Goal: Information Seeking & Learning: Compare options

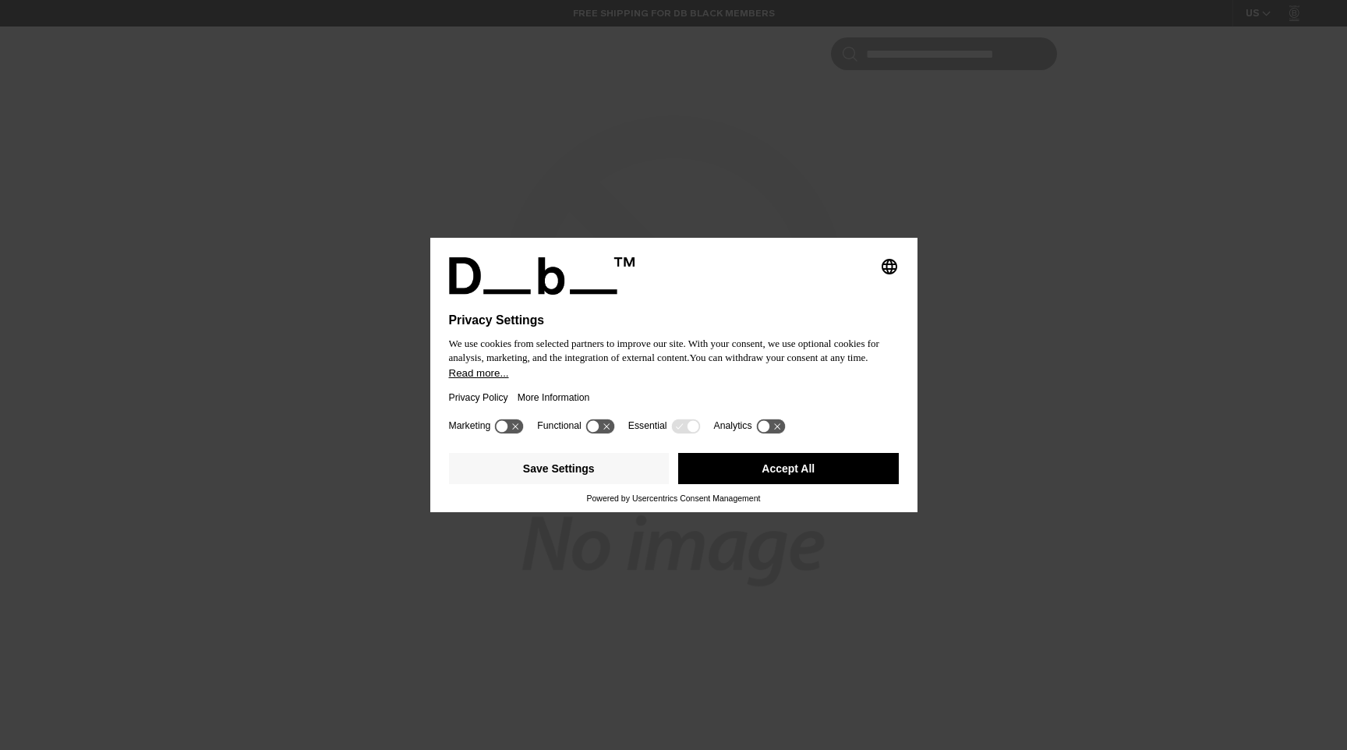
click at [872, 150] on div "Selecting an option will immediately change the language Privacy Settings We us…" at bounding box center [673, 375] width 1347 height 750
click at [730, 479] on button "Accept All" at bounding box center [788, 468] width 221 height 31
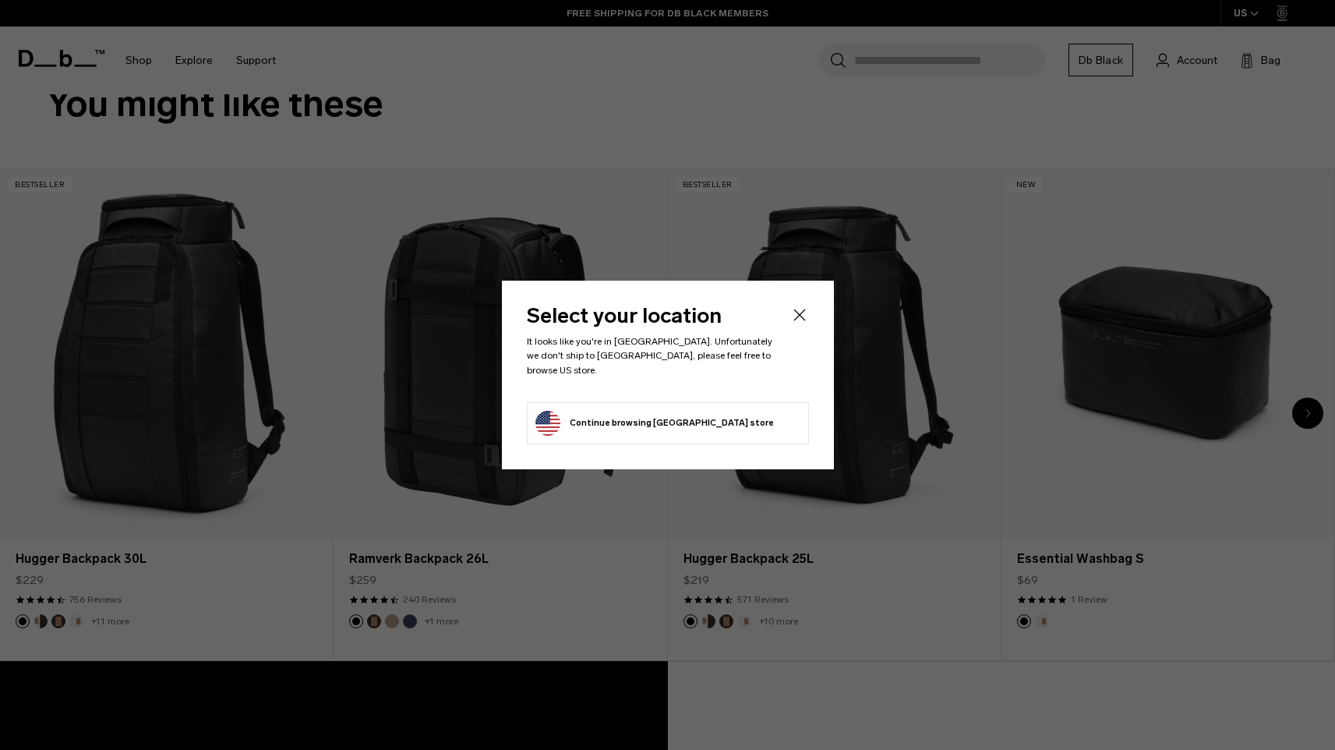
scroll to position [675, 0]
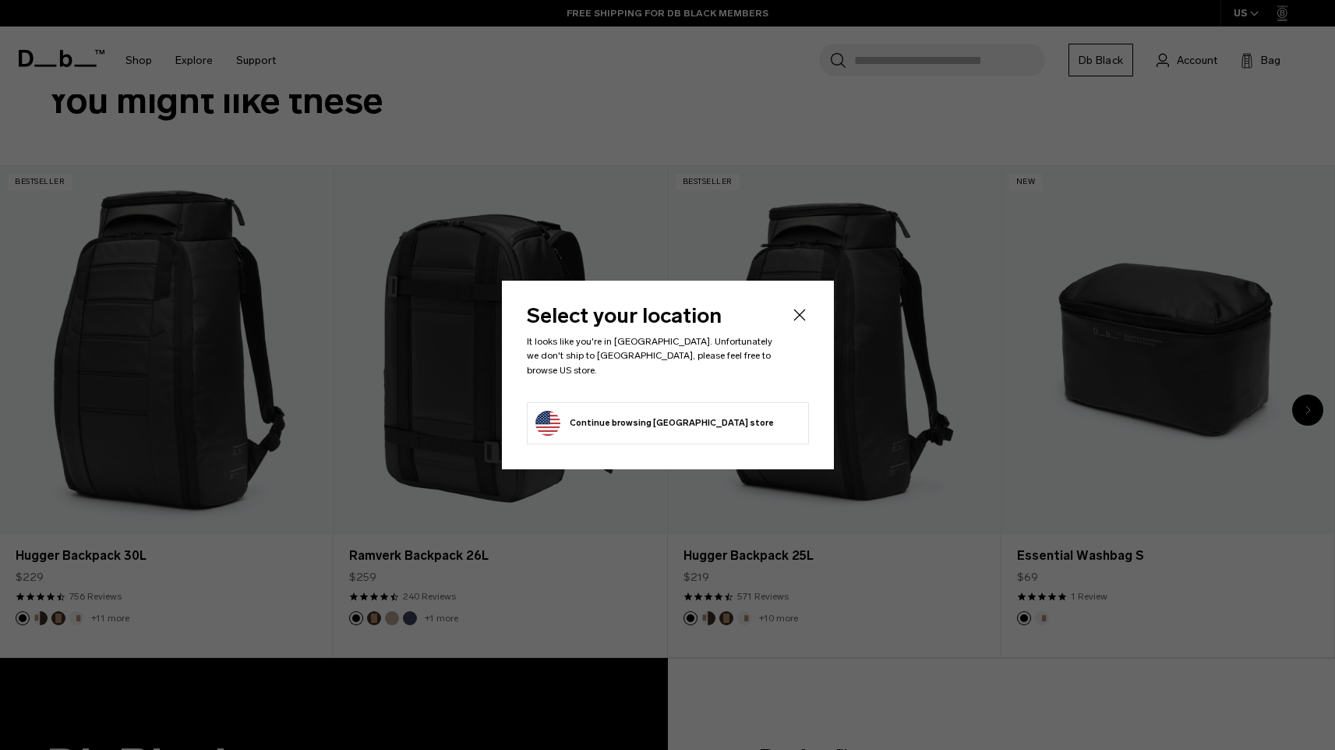
click at [800, 317] on icon "Close" at bounding box center [799, 314] width 19 height 19
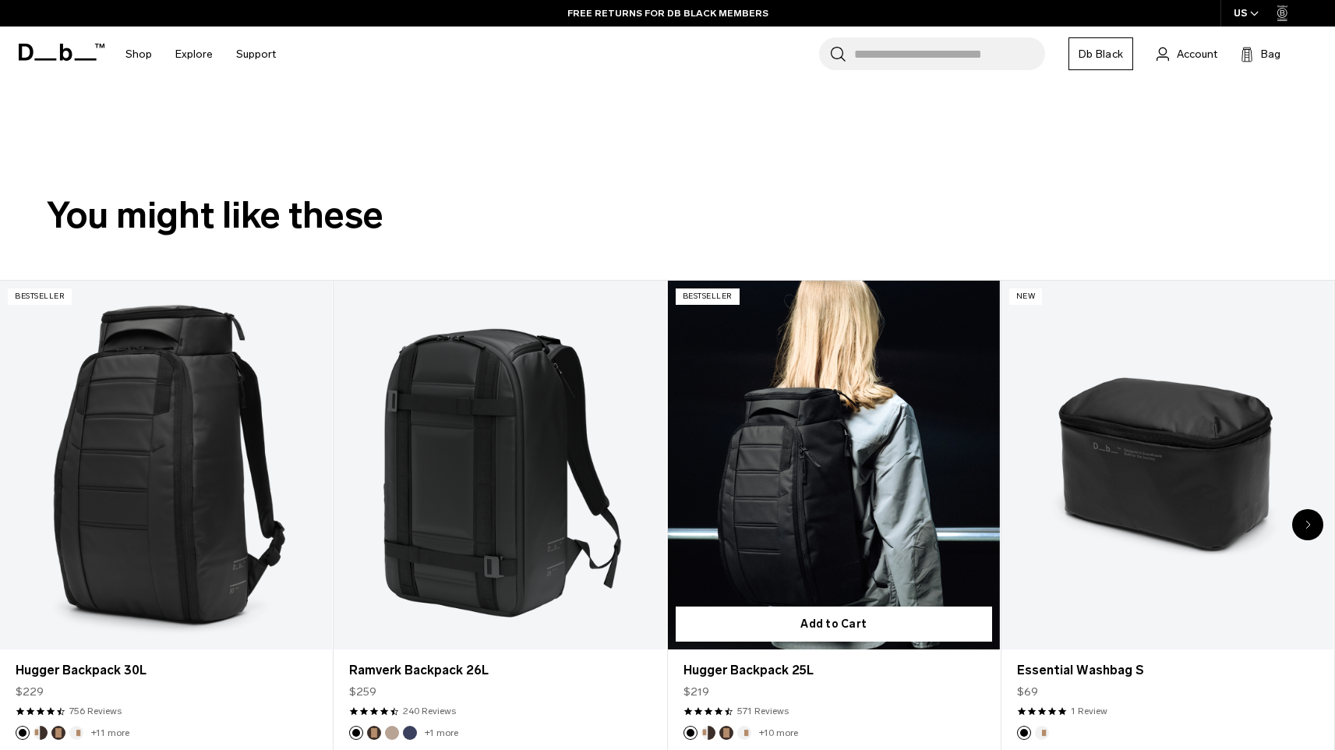
scroll to position [654, 0]
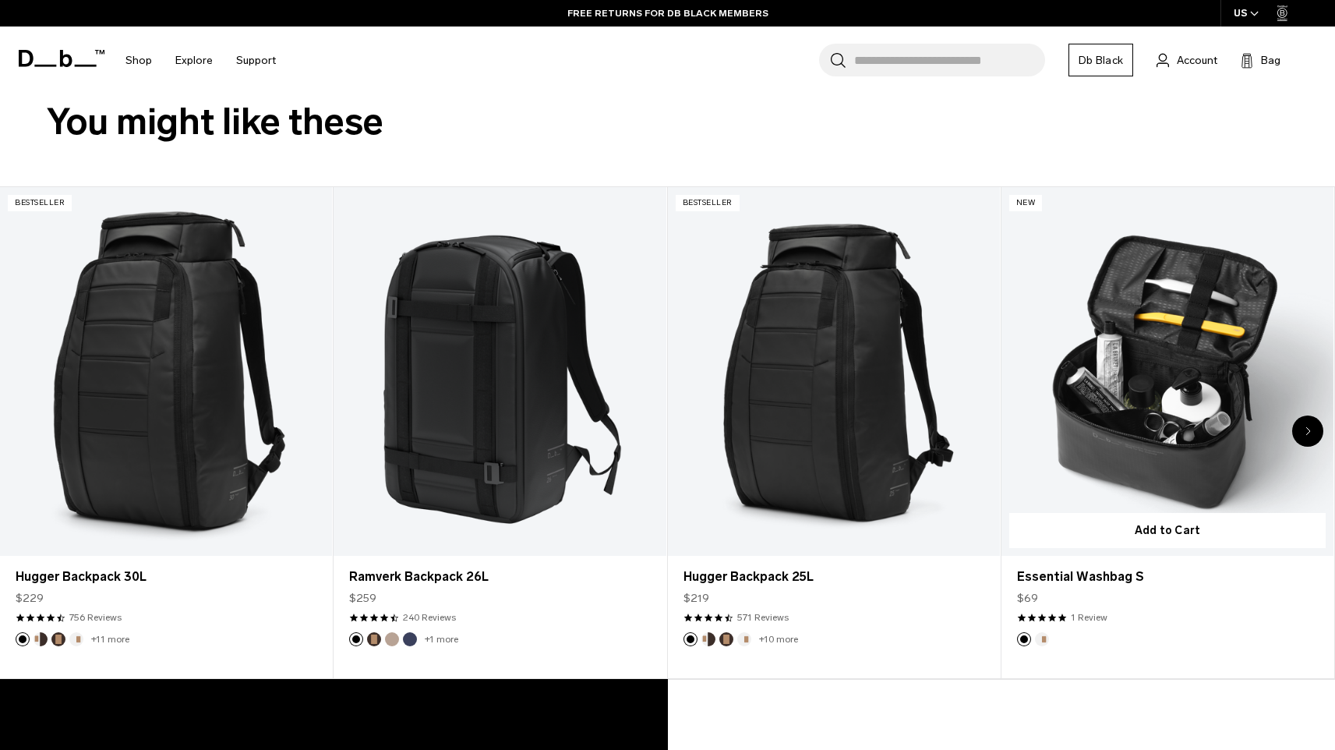
click at [1318, 418] on link "Essential Washbag S" at bounding box center [1167, 371] width 332 height 369
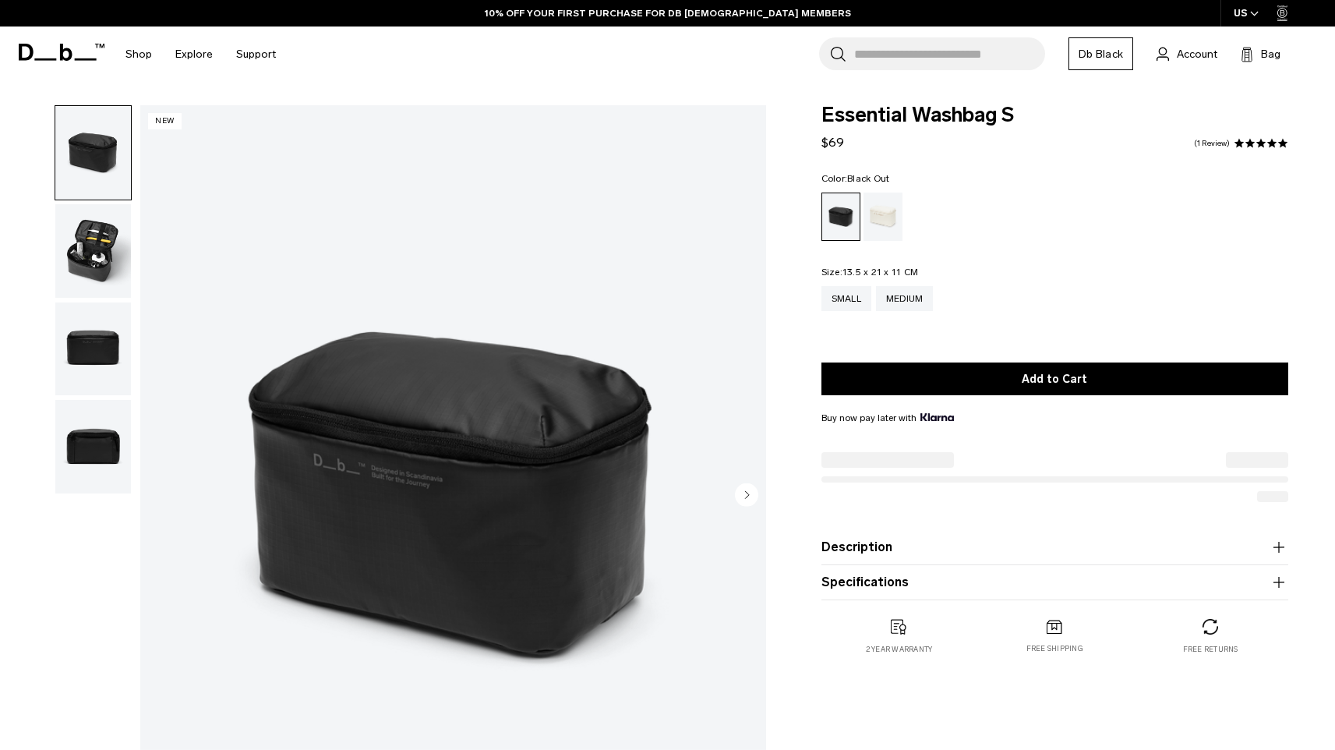
click at [88, 256] on img "button" at bounding box center [93, 251] width 76 height 94
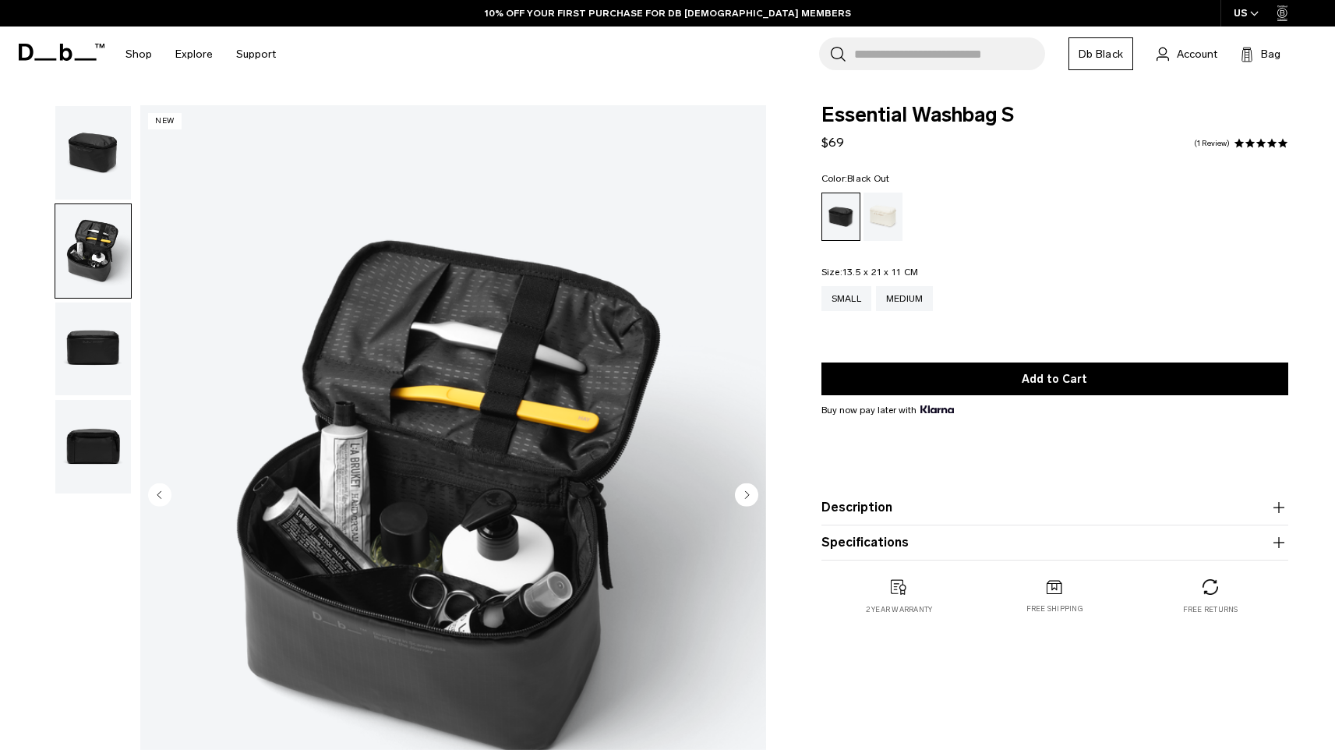
click at [88, 352] on img "button" at bounding box center [93, 349] width 76 height 94
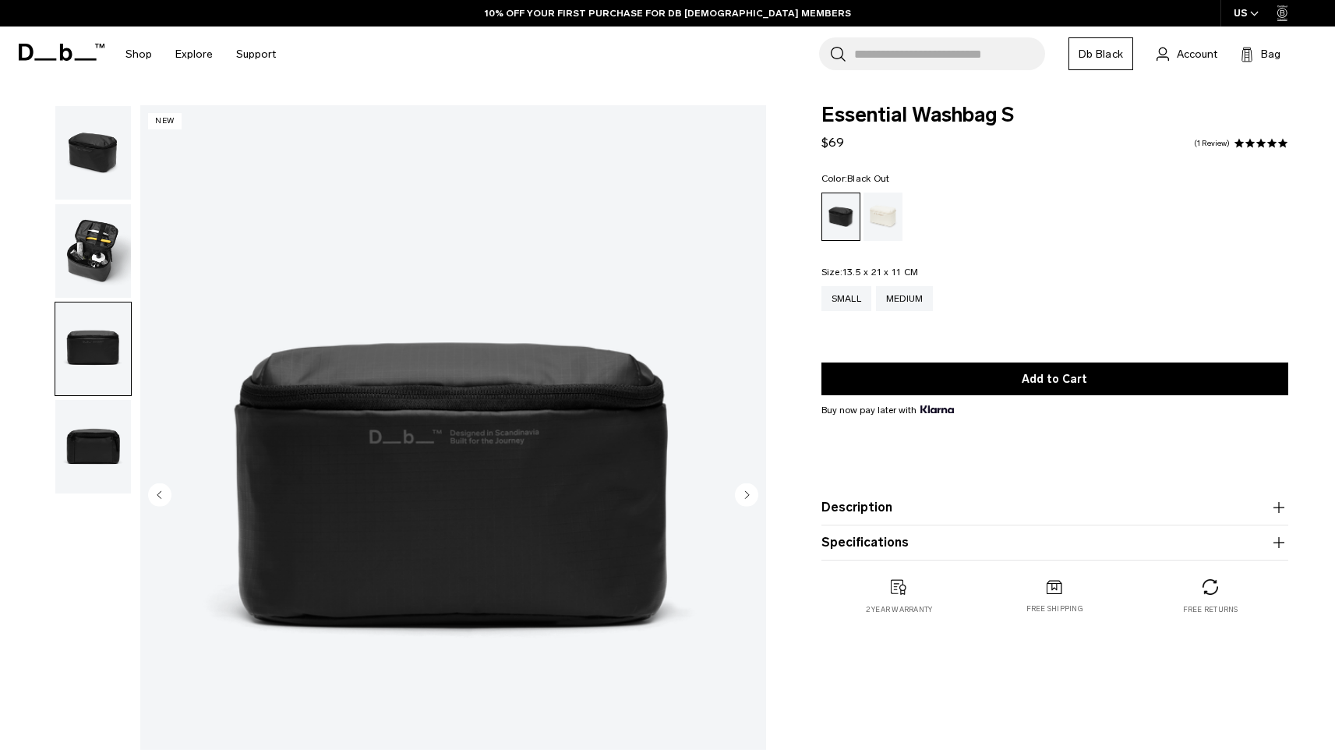
click at [92, 174] on img "button" at bounding box center [93, 153] width 76 height 94
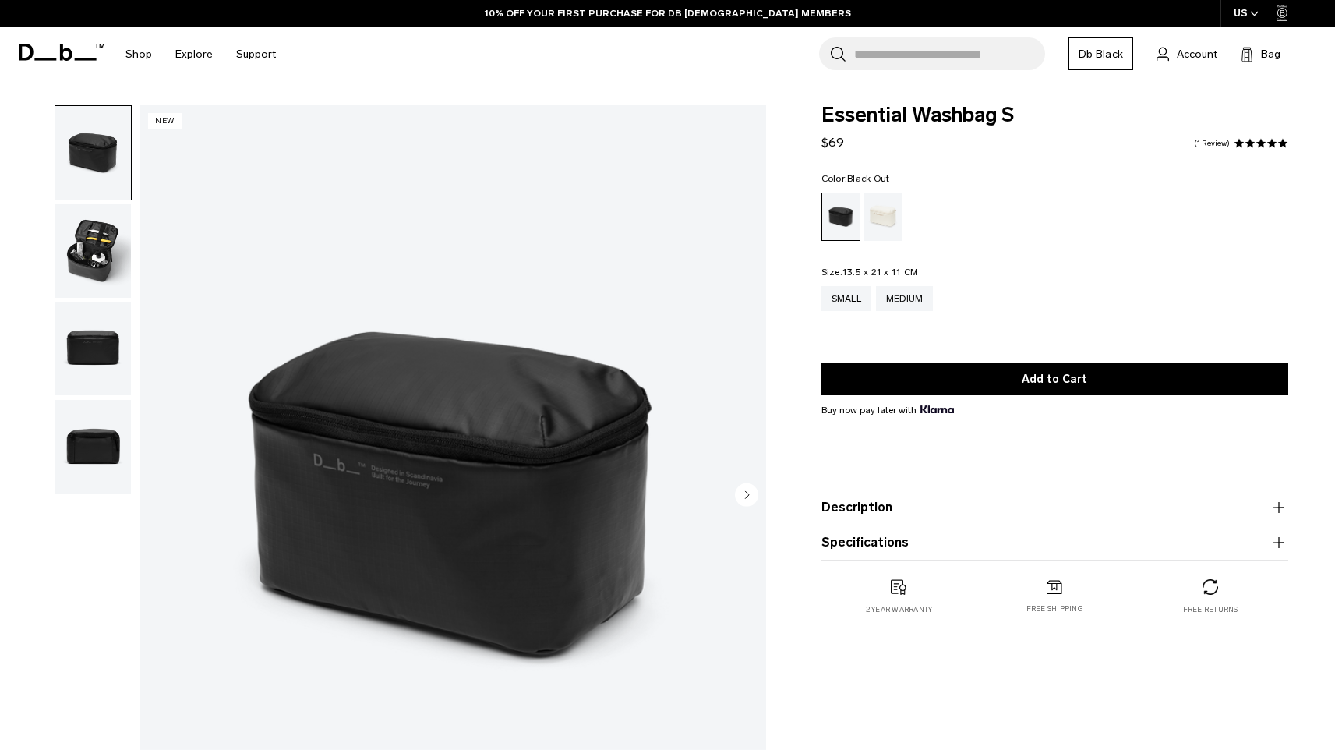
click at [81, 445] on img "button" at bounding box center [93, 447] width 76 height 94
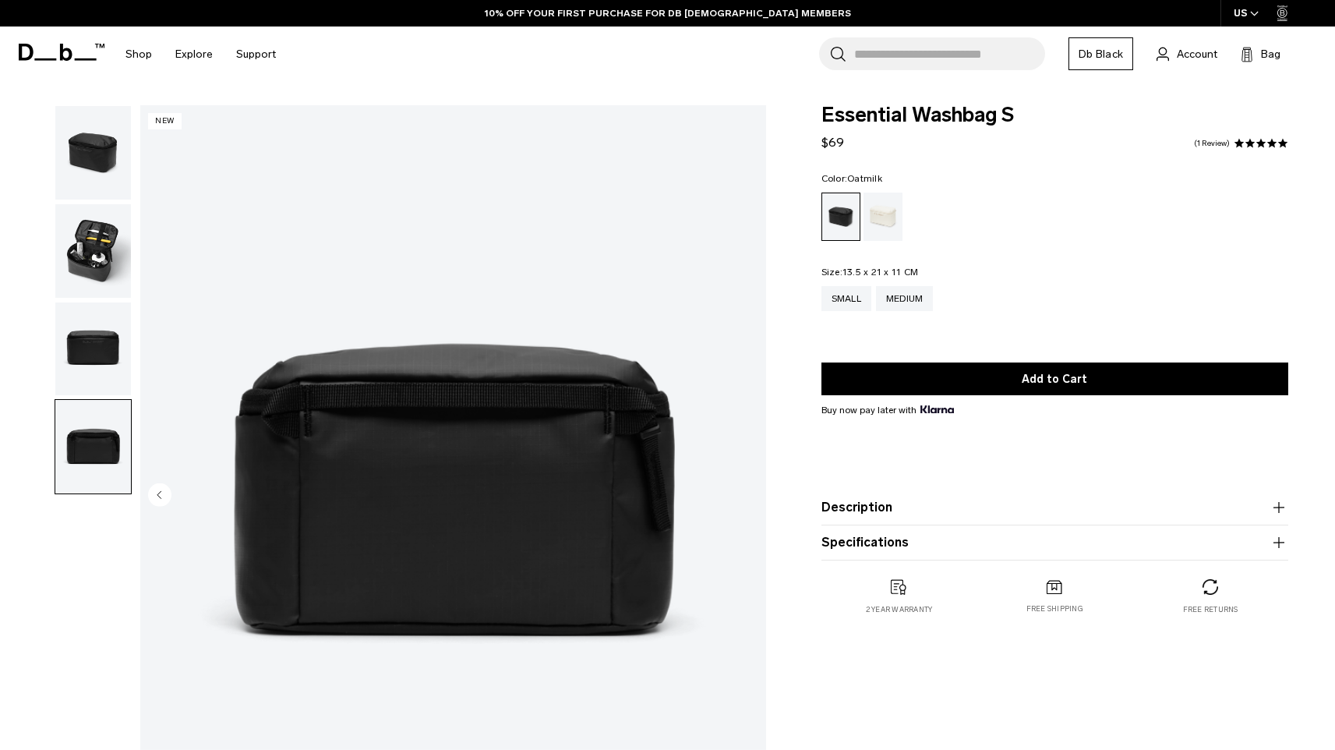
click at [878, 220] on div "Oatmilk" at bounding box center [883, 216] width 40 height 48
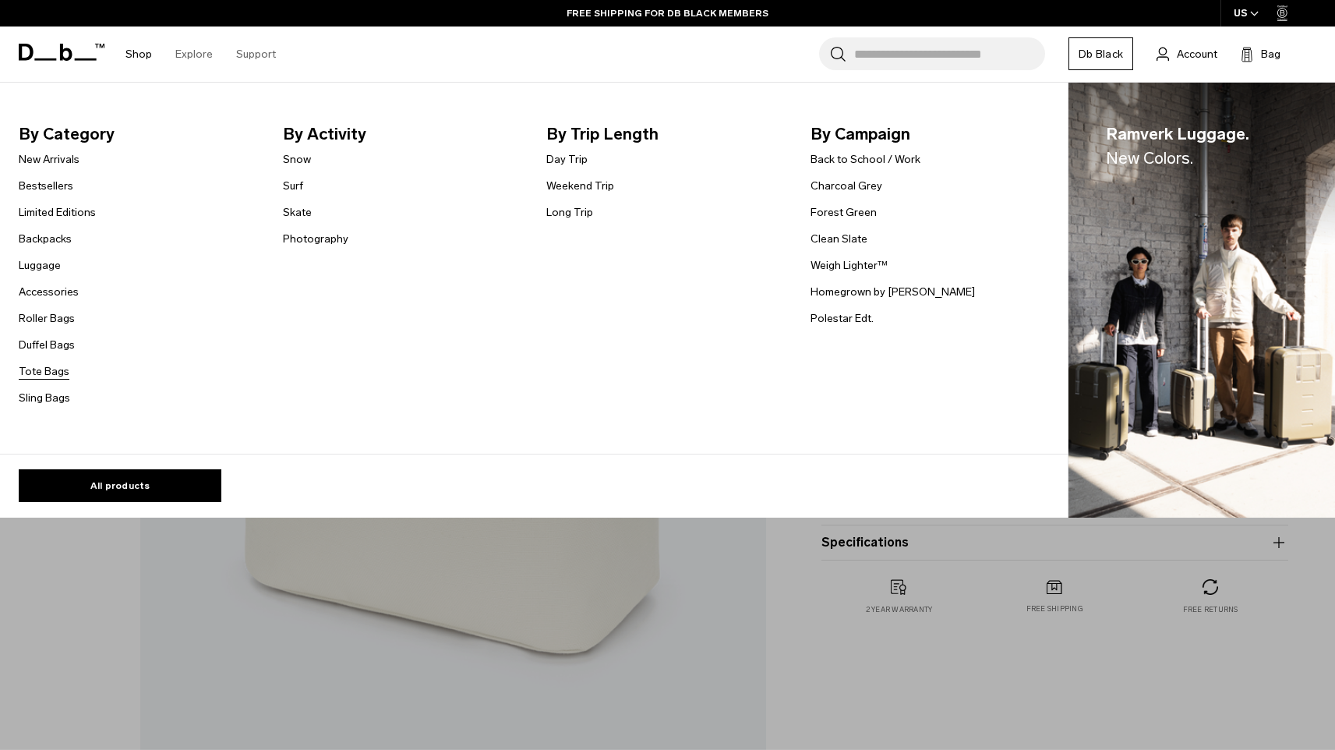
click at [48, 371] on link "Tote Bags" at bounding box center [44, 371] width 51 height 16
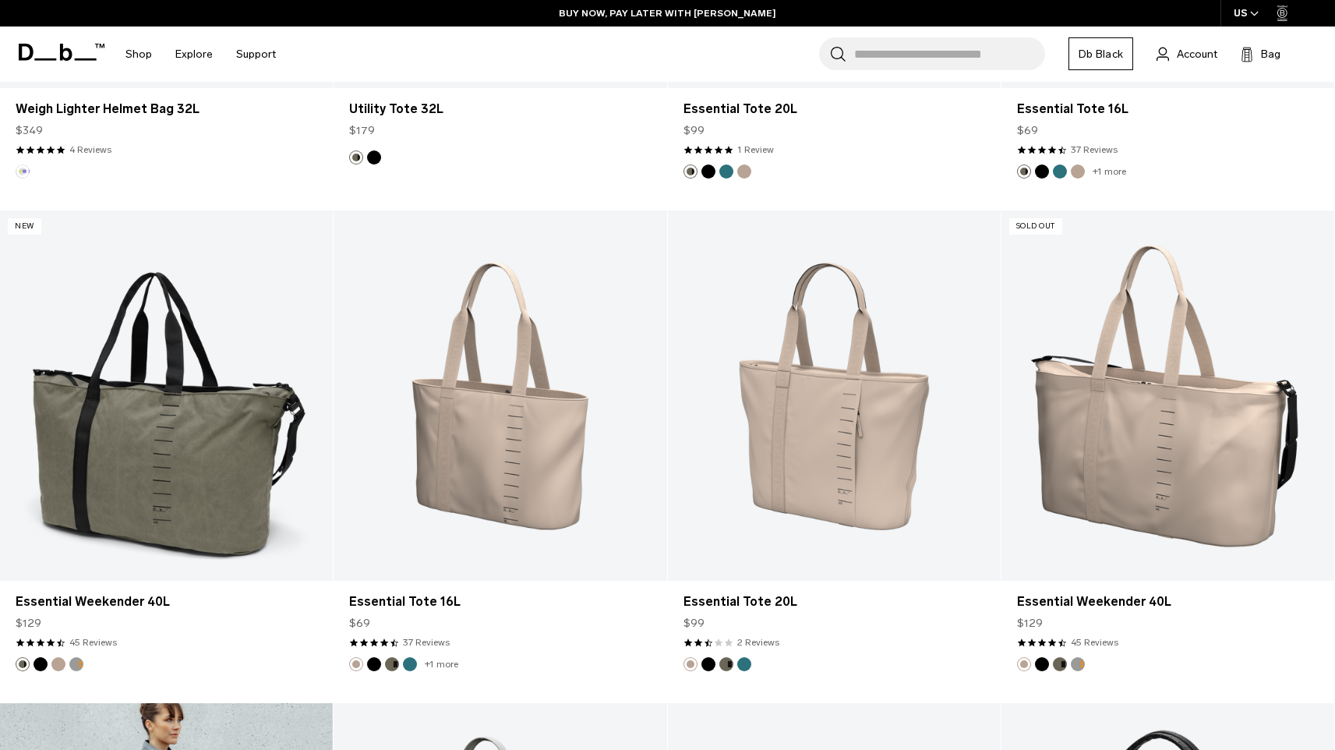
scroll to position [1322, 0]
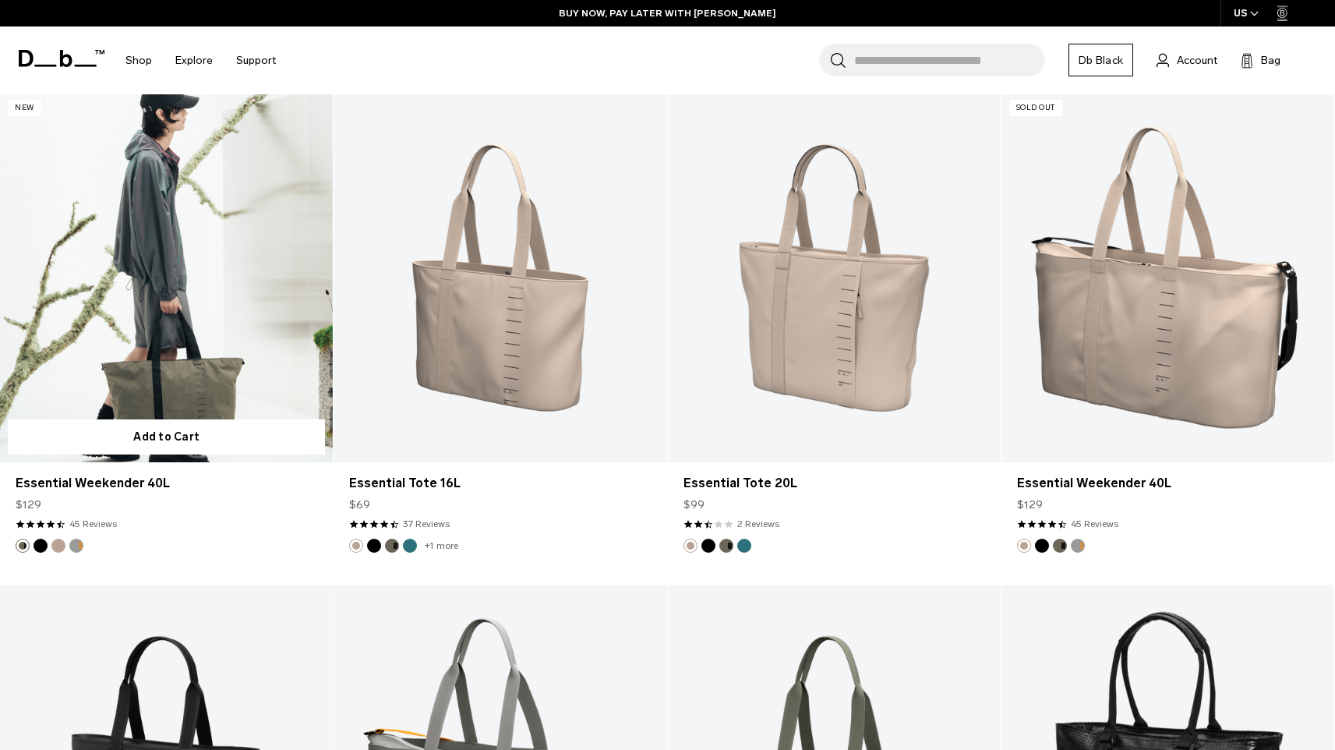
click at [208, 315] on link "Essential Weekender 40L" at bounding box center [166, 277] width 333 height 370
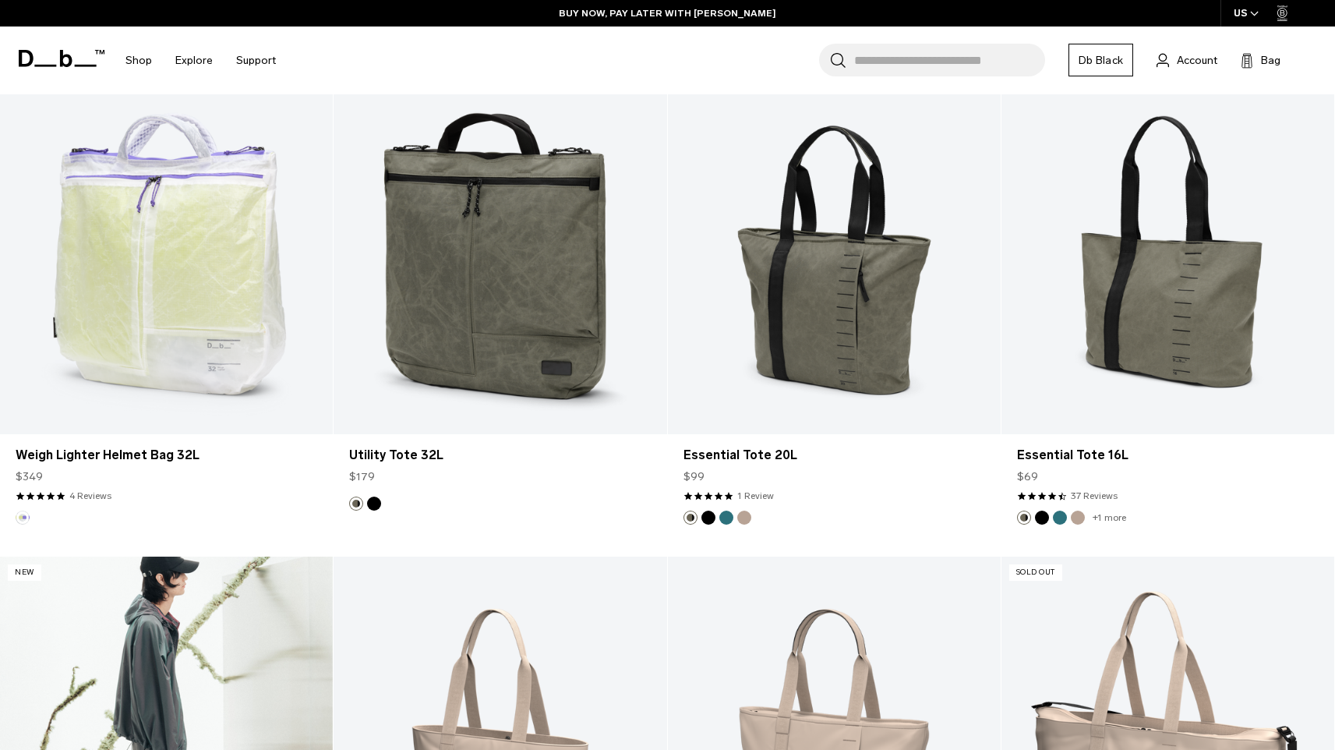
scroll to position [740, 0]
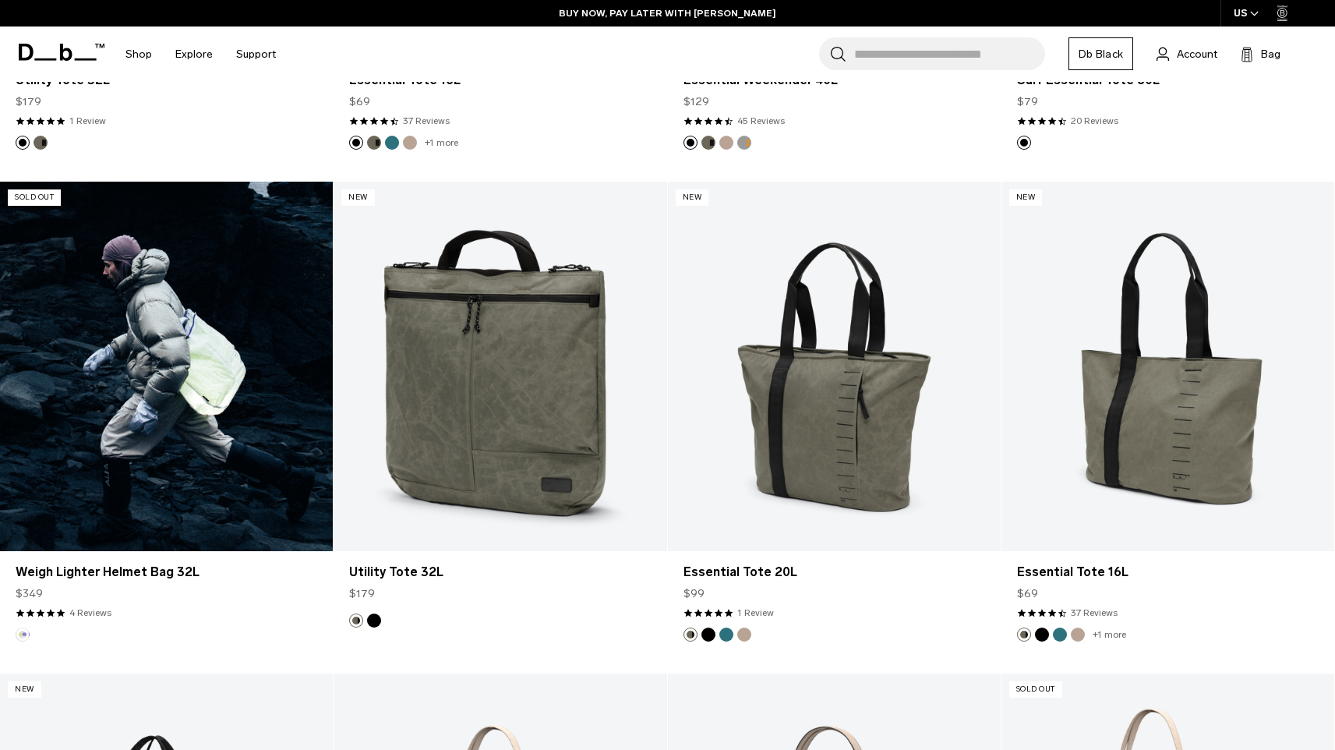
click at [201, 348] on link "Weigh Lighter Helmet Bag 32L" at bounding box center [166, 367] width 333 height 370
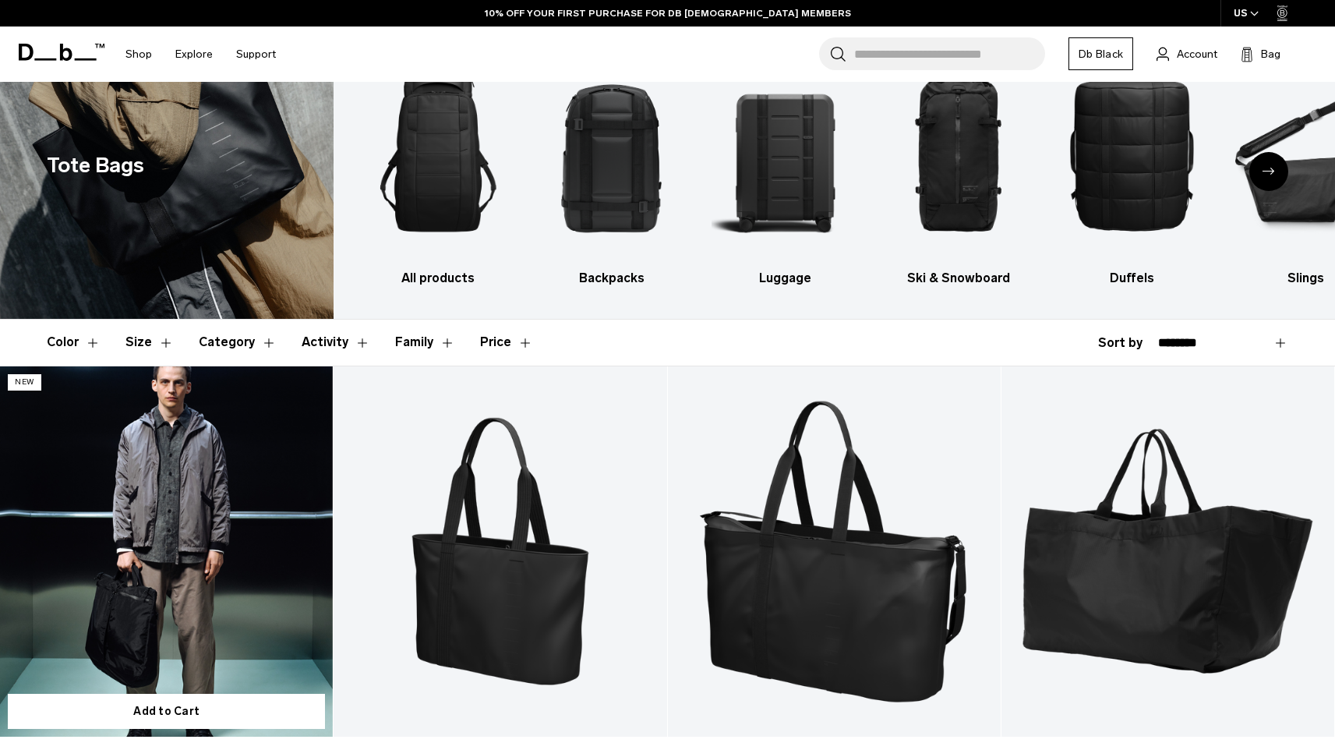
scroll to position [0, 0]
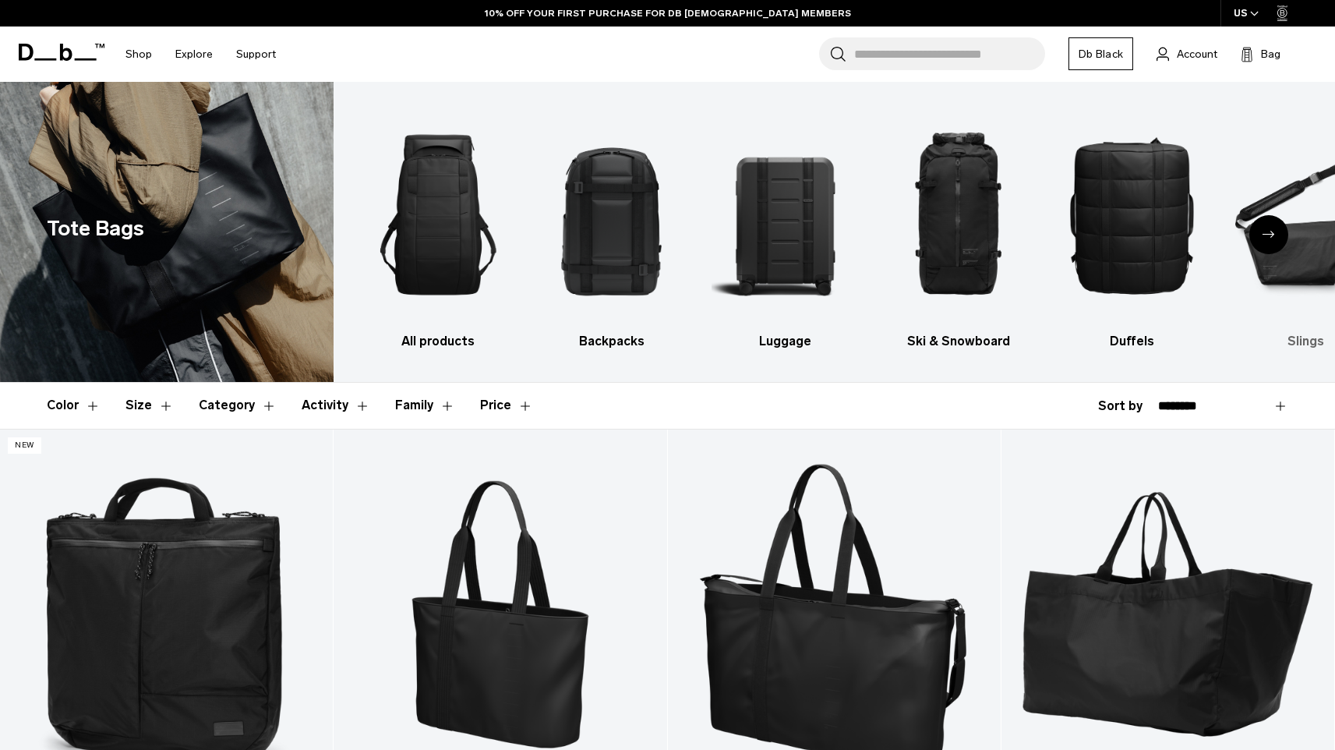
click at [1298, 277] on img "6 / 10" at bounding box center [1305, 214] width 146 height 219
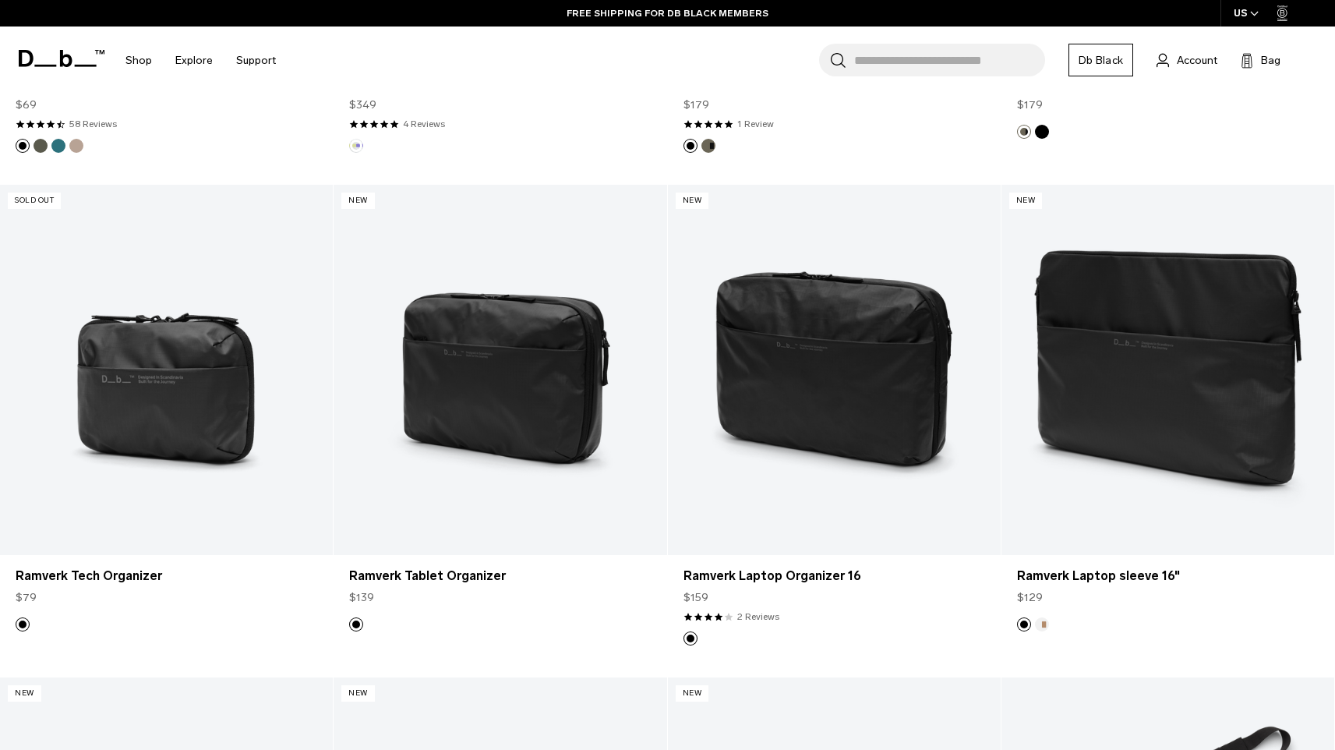
scroll to position [1799, 0]
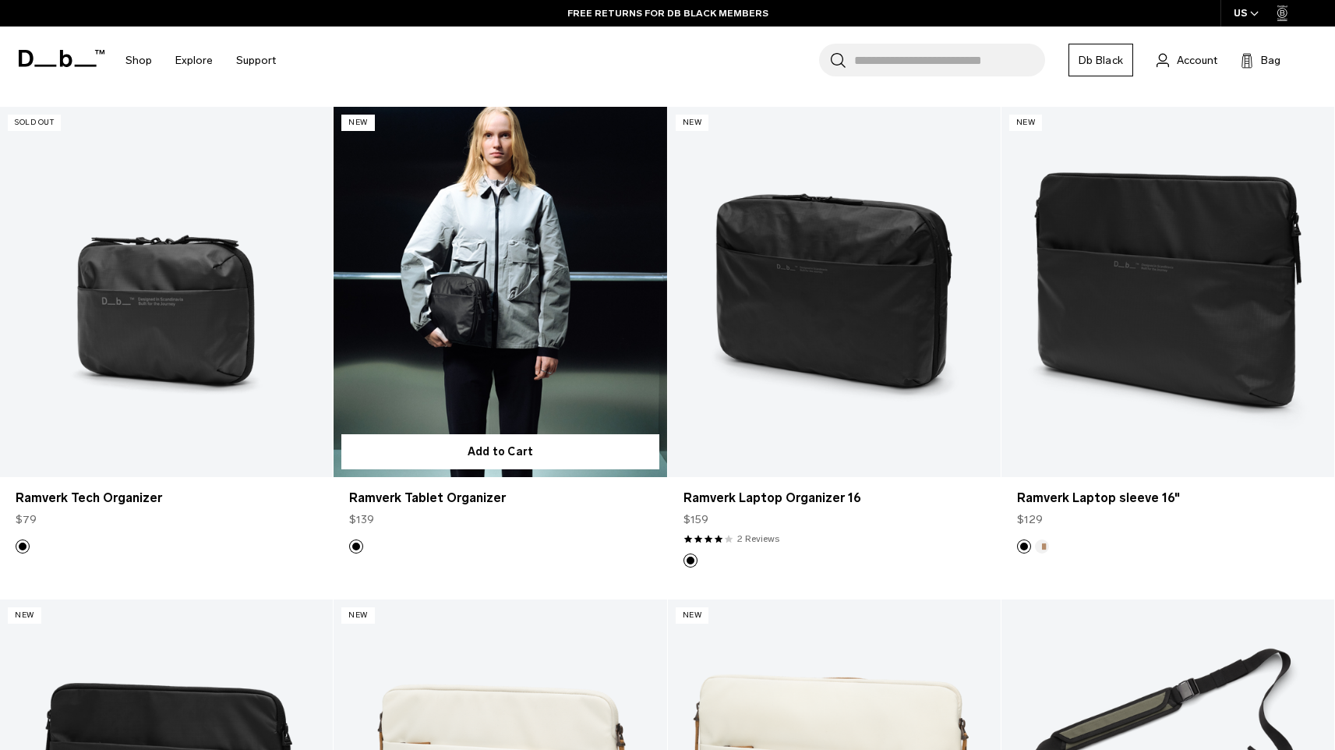
click at [475, 302] on link "Ramverk Tablet Organizer" at bounding box center [500, 292] width 333 height 370
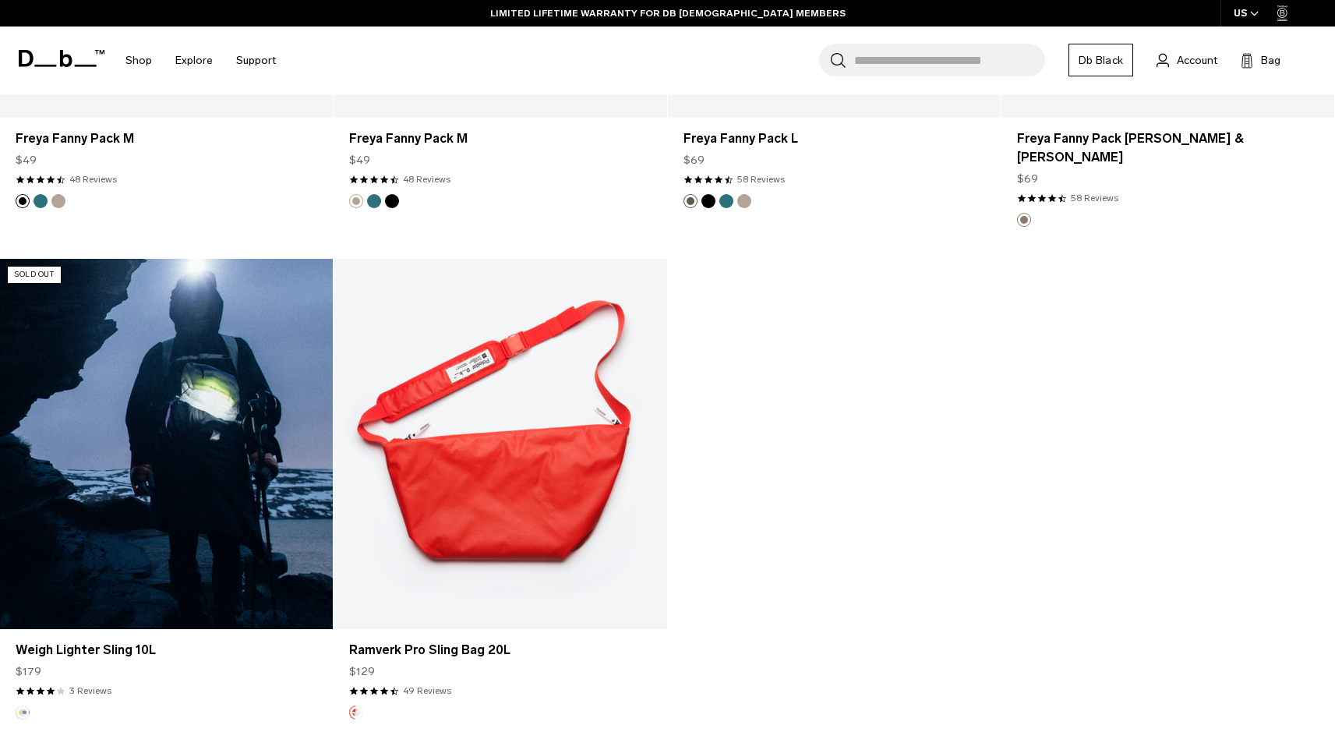
scroll to position [3669, 0]
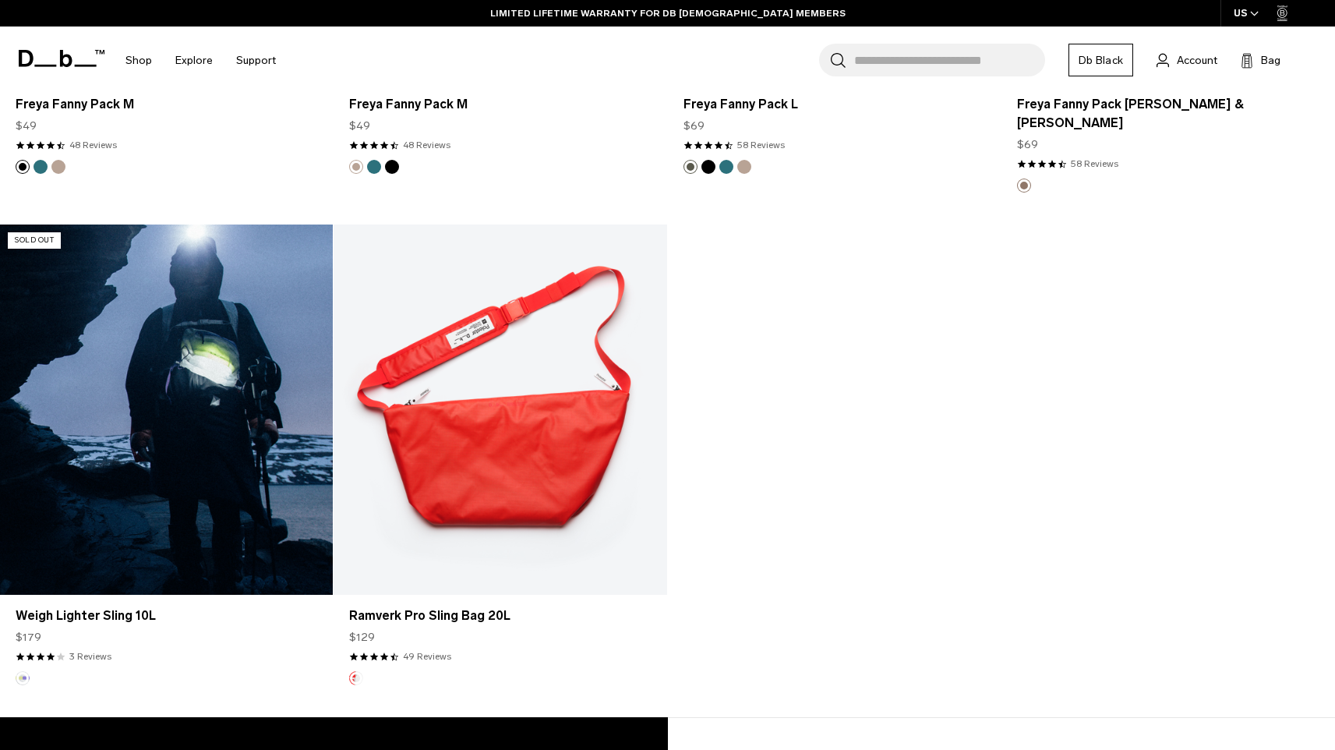
click at [202, 385] on link "Weigh Lighter Sling 10L" at bounding box center [166, 409] width 333 height 370
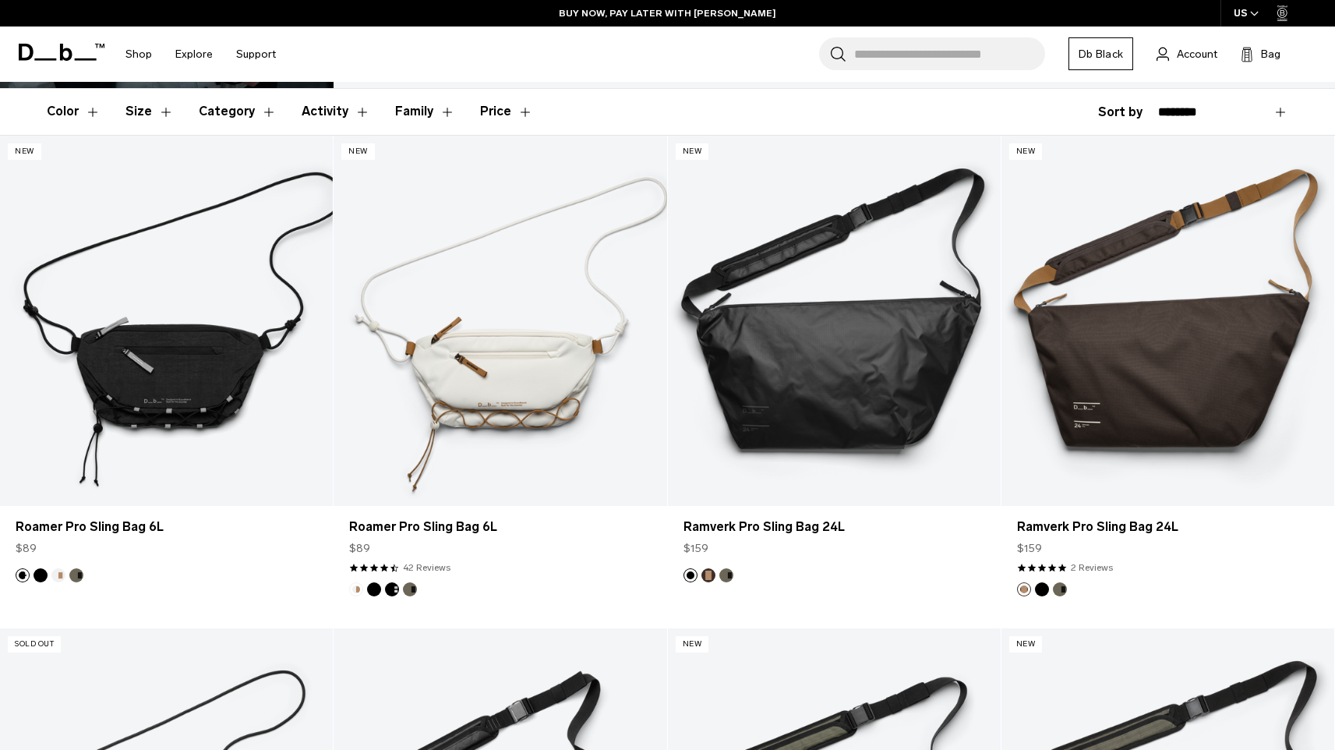
scroll to position [0, 0]
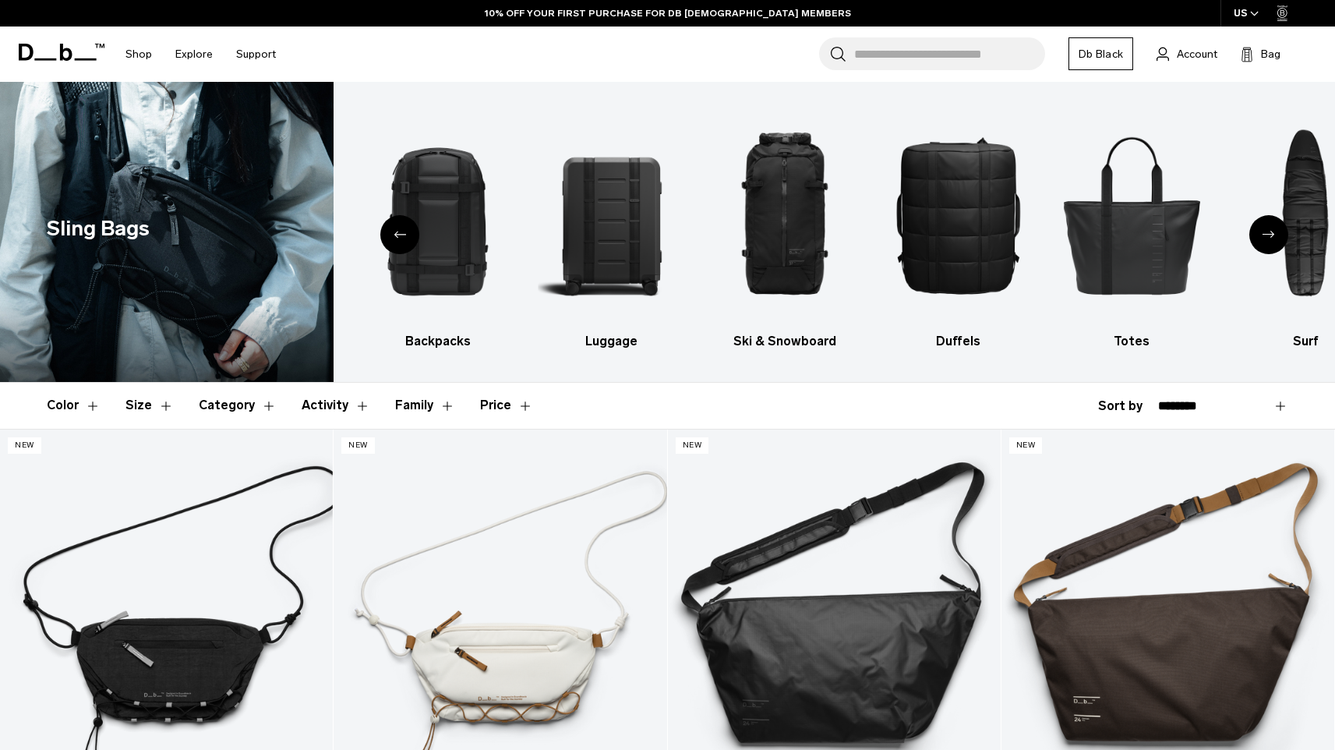
click at [1280, 233] on div "Next slide" at bounding box center [1268, 234] width 39 height 39
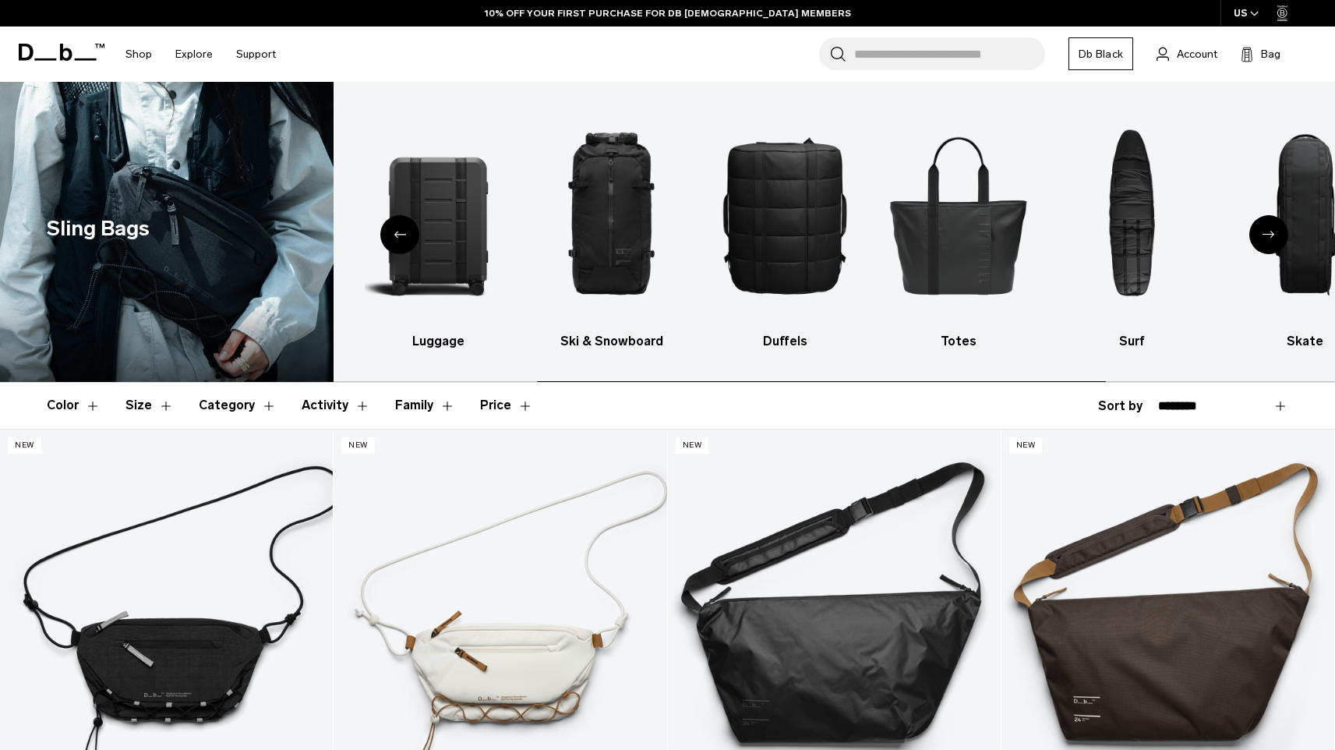
click at [1278, 233] on div "Next slide" at bounding box center [1268, 234] width 39 height 39
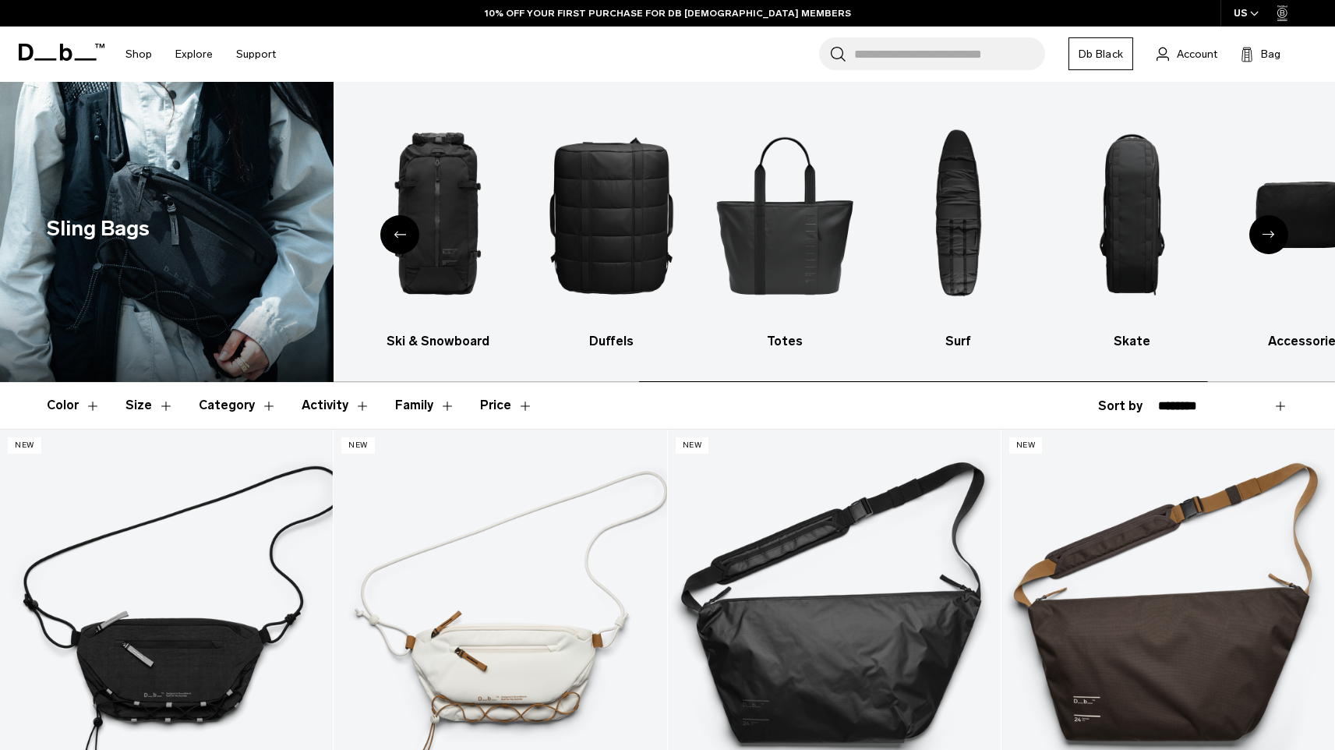
click at [1278, 233] on div "Next slide" at bounding box center [1268, 234] width 39 height 39
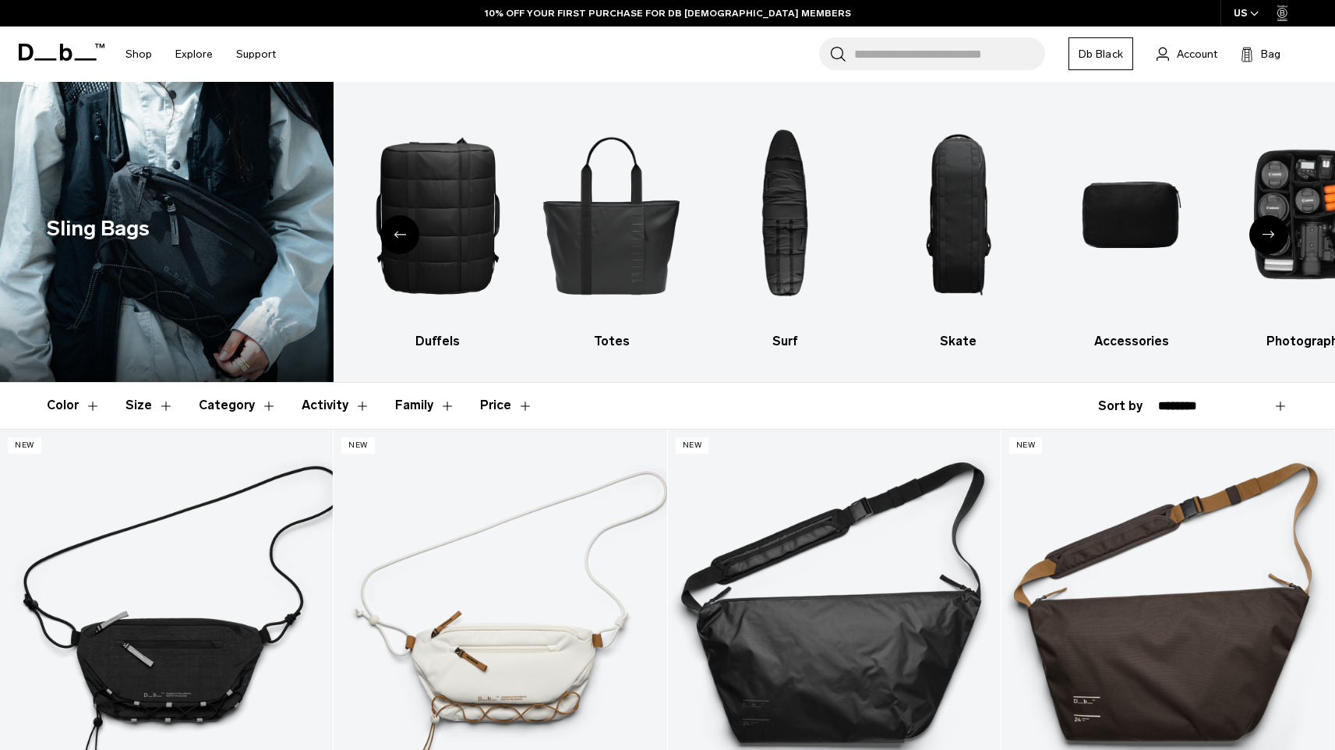
click at [1281, 242] on div "Next slide" at bounding box center [1268, 234] width 39 height 39
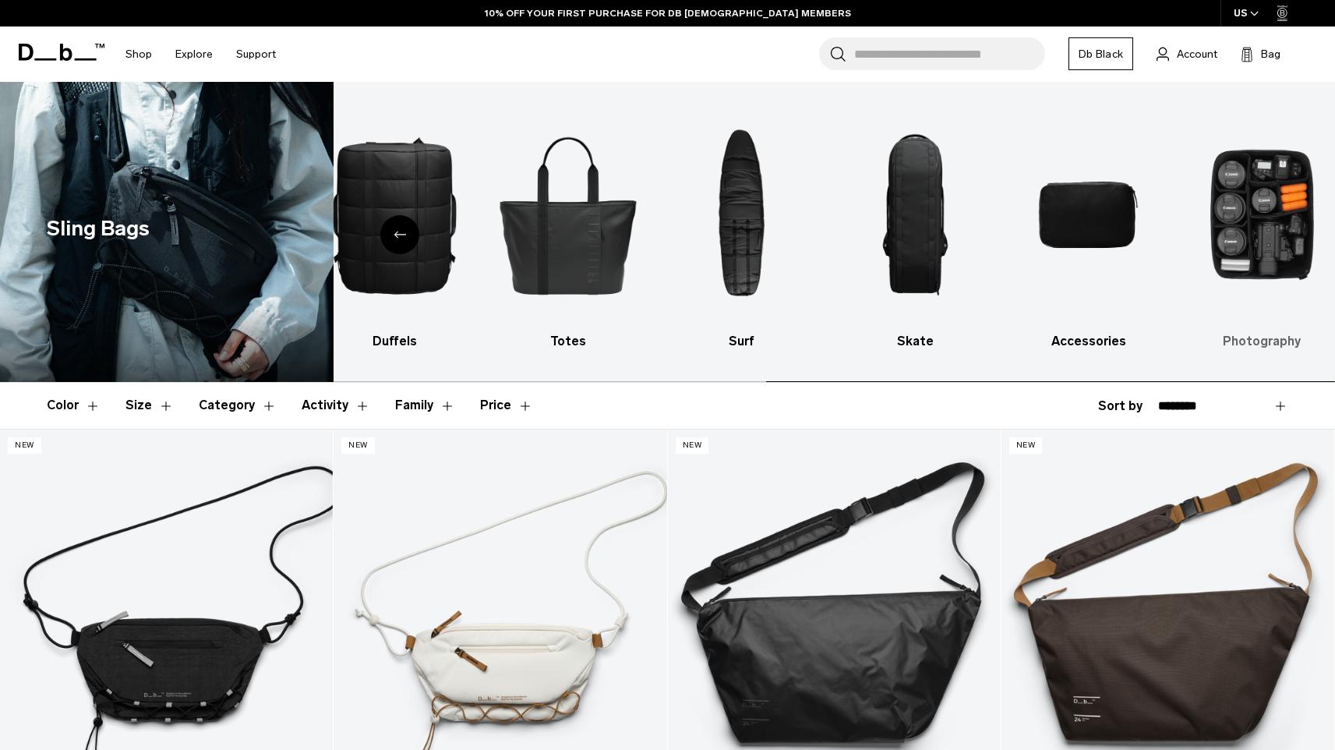
click at [1276, 238] on img "10 / 10" at bounding box center [1262, 214] width 146 height 219
click at [1107, 191] on img "9 / 10" at bounding box center [1088, 214] width 146 height 219
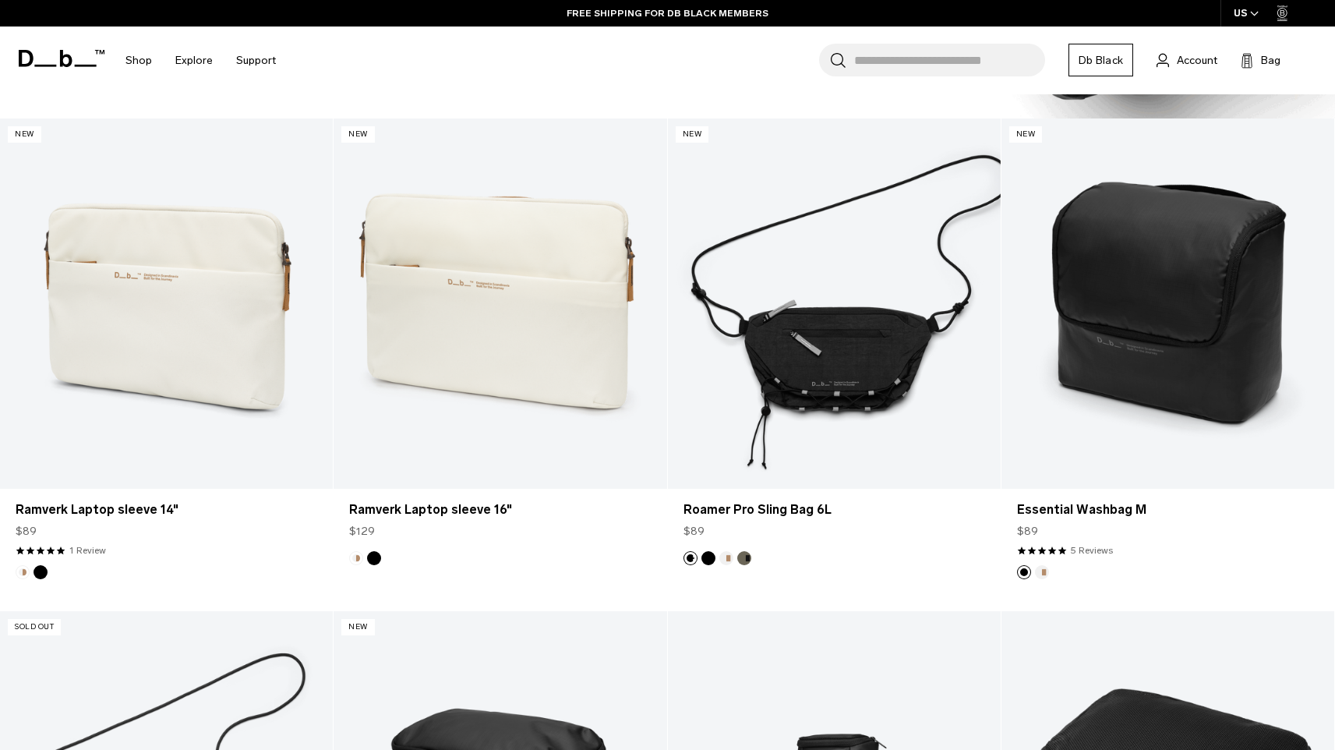
scroll to position [1801, 0]
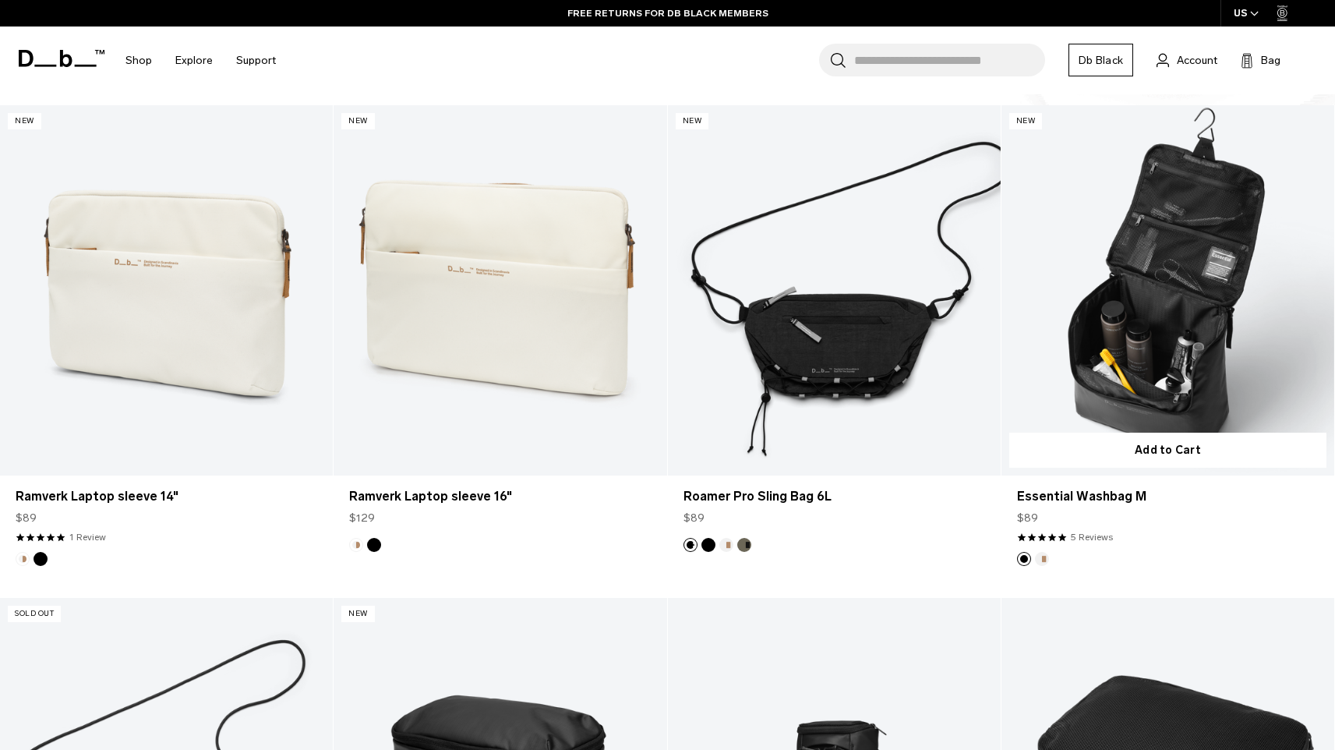
click at [1156, 298] on link "Essential Washbag M" at bounding box center [1167, 290] width 333 height 370
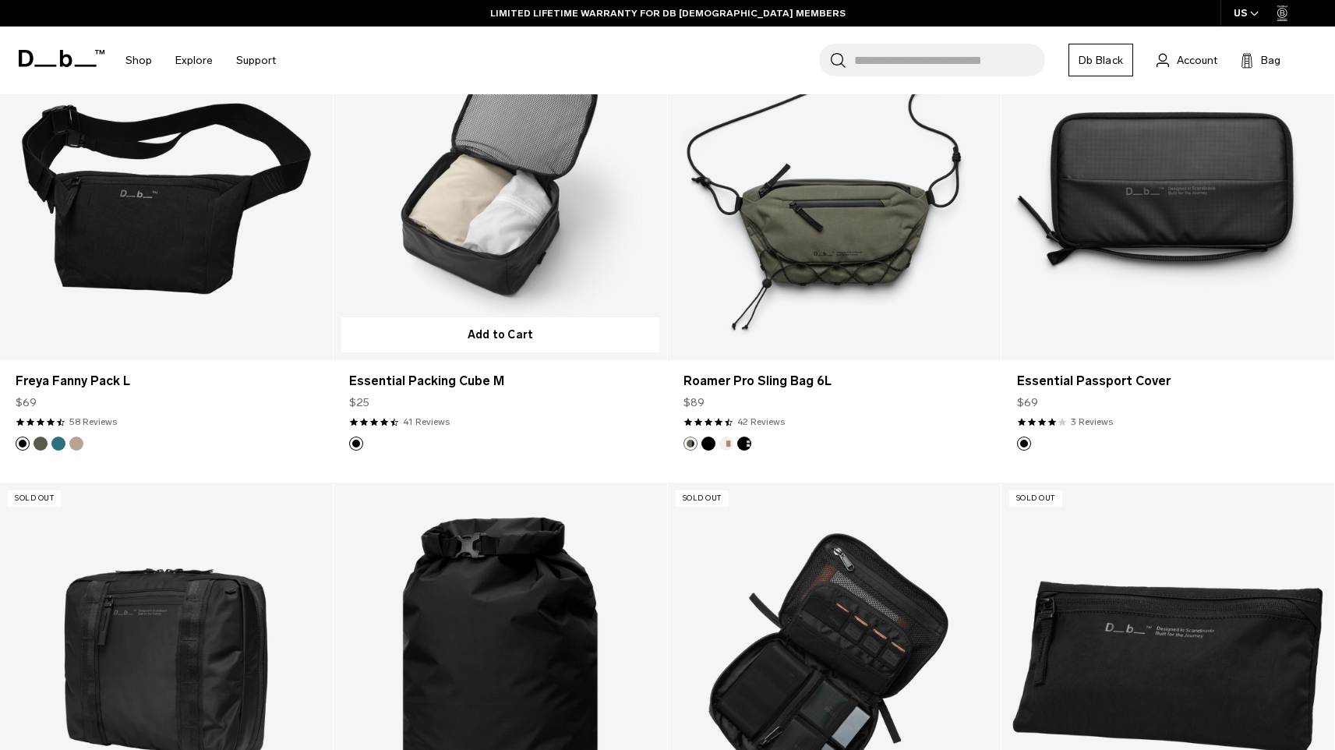
scroll to position [2921, 0]
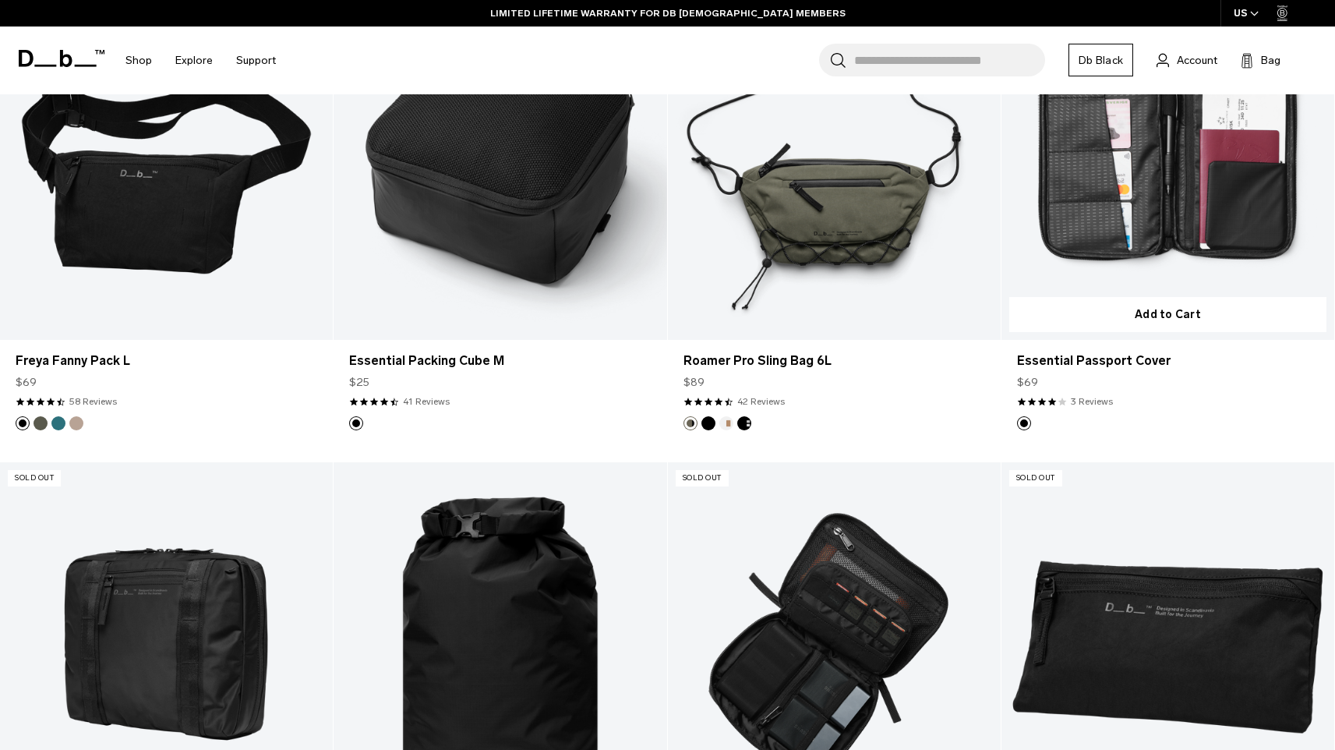
click at [1149, 207] on link "Essential Passport Cover" at bounding box center [1167, 155] width 333 height 370
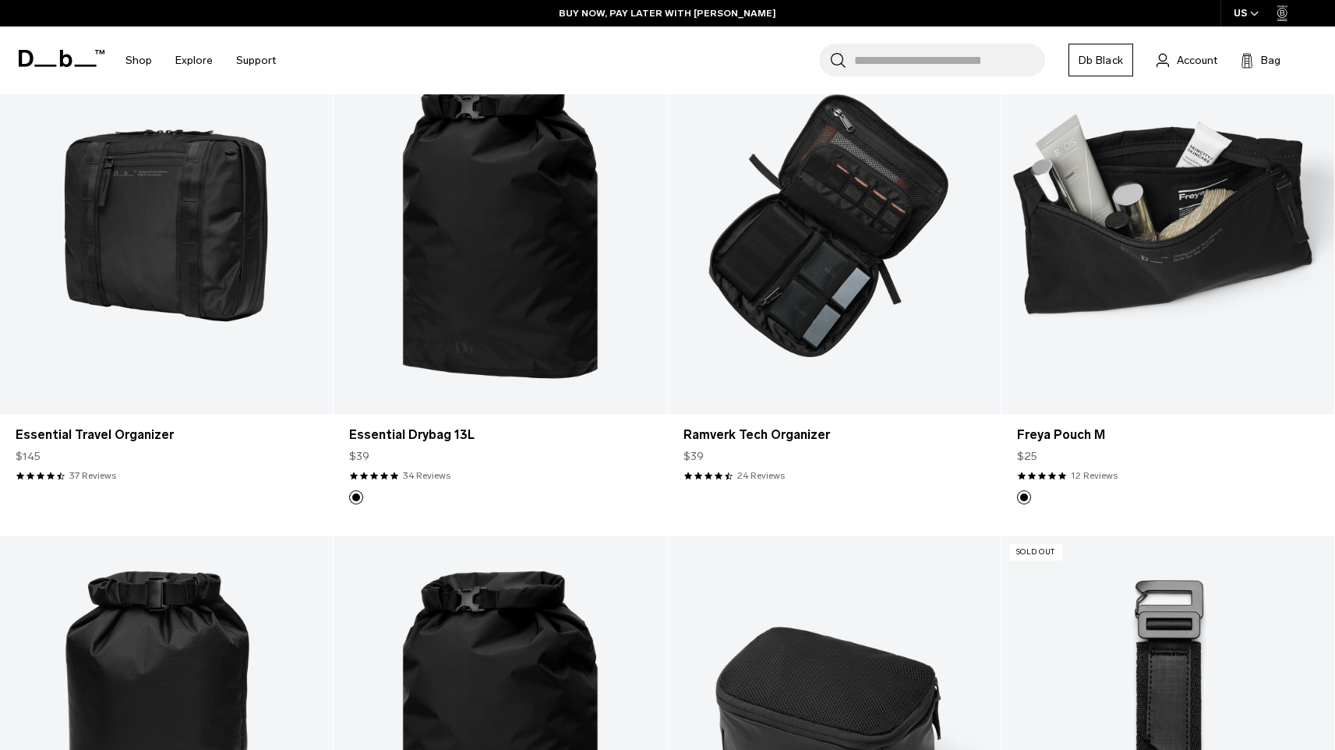
scroll to position [3345, 0]
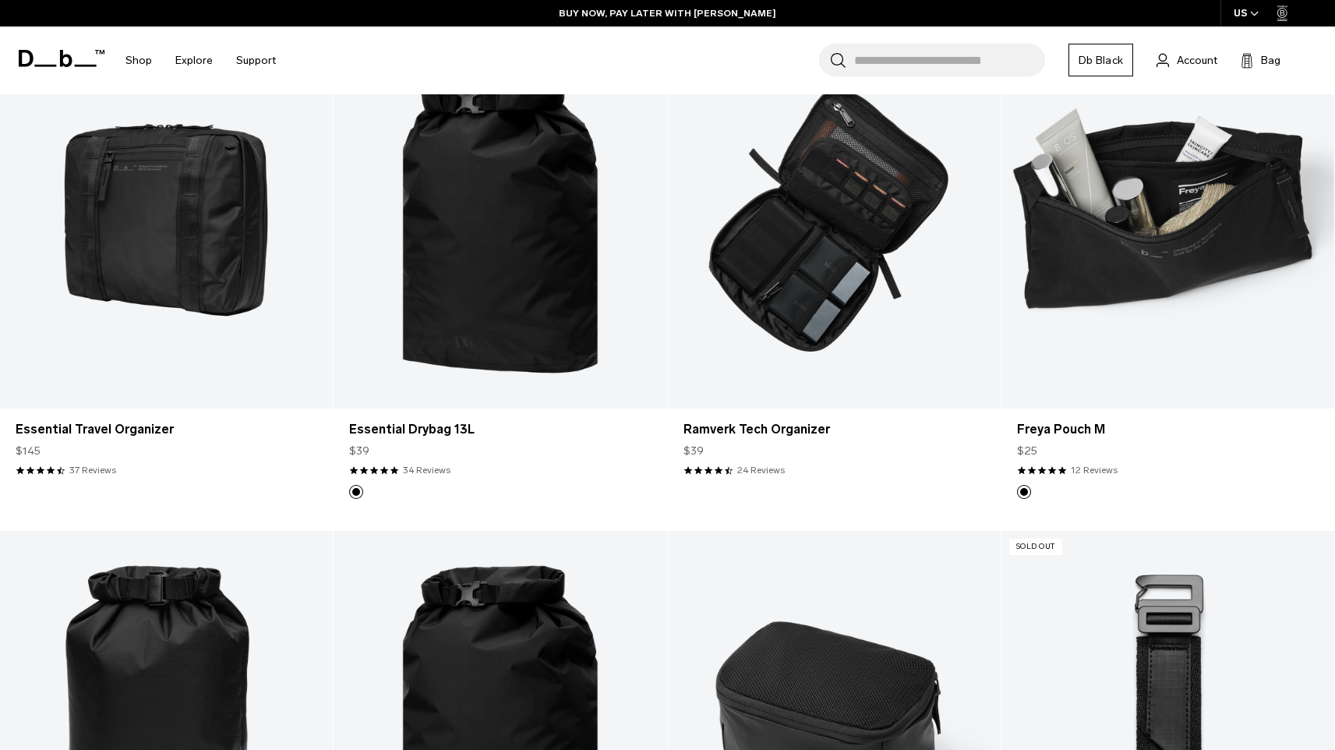
click at [1209, 249] on link "Freya Pouch M" at bounding box center [1167, 223] width 333 height 370
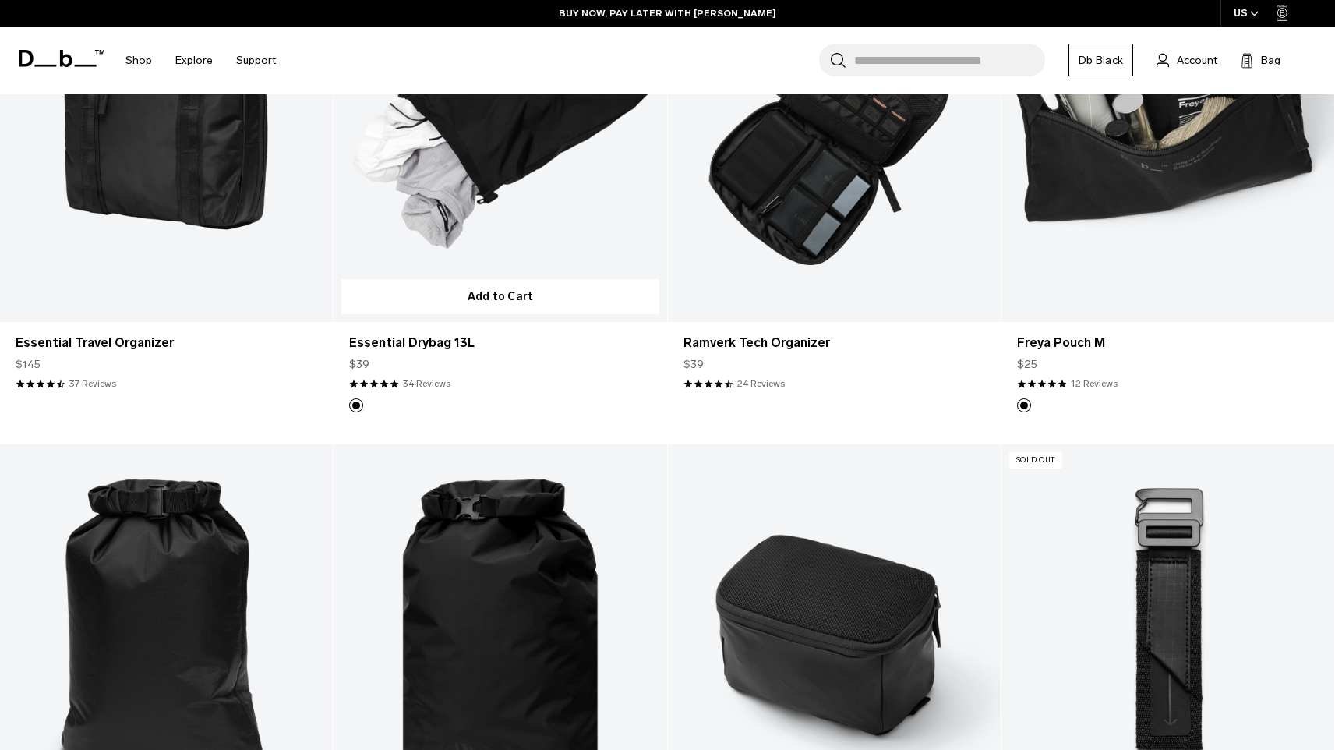
scroll to position [3438, 0]
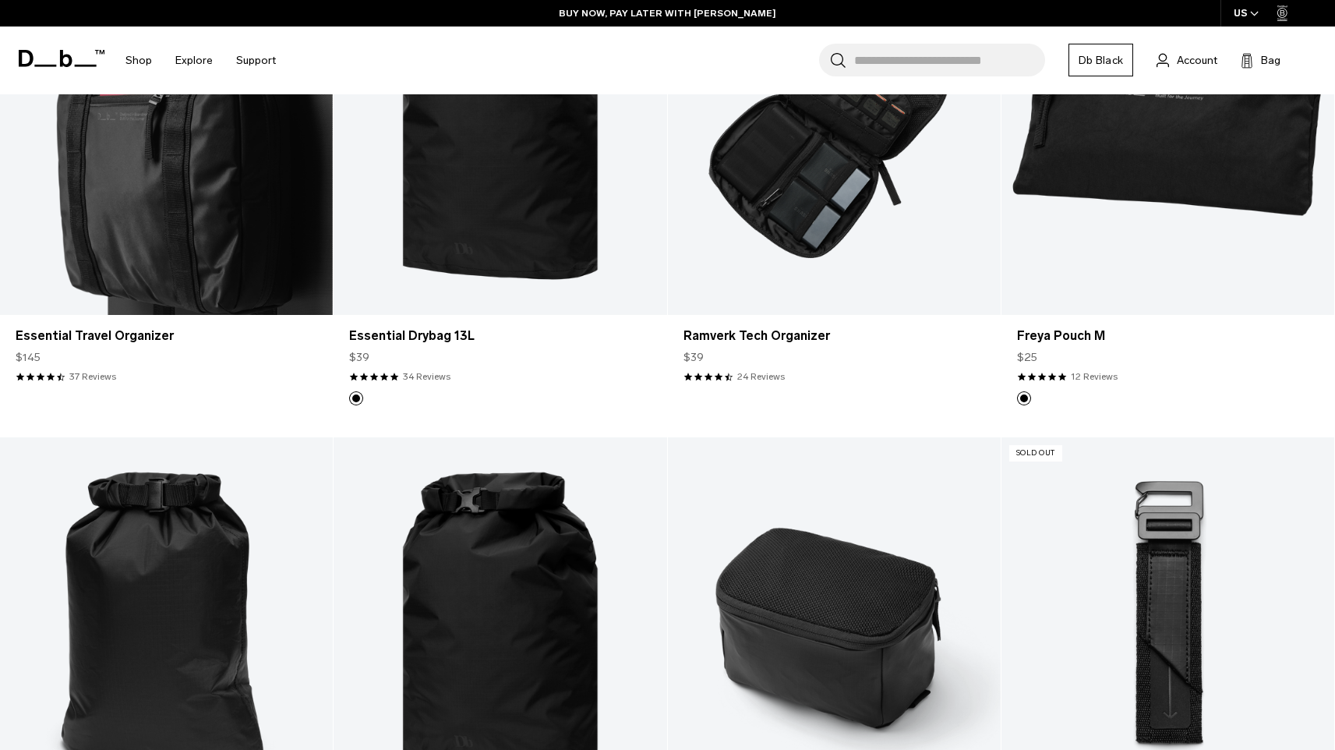
click at [154, 208] on link "Essential Travel Organizer" at bounding box center [166, 130] width 333 height 370
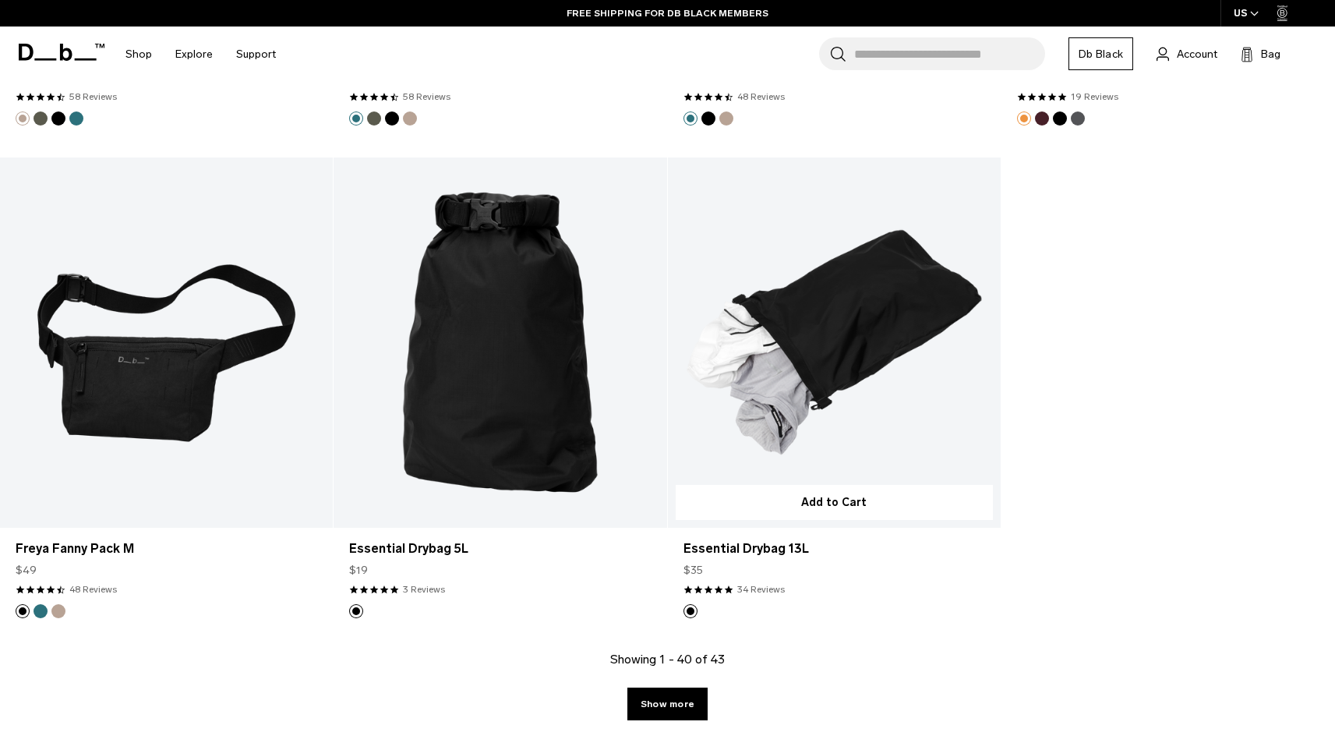
scroll to position [5191, 0]
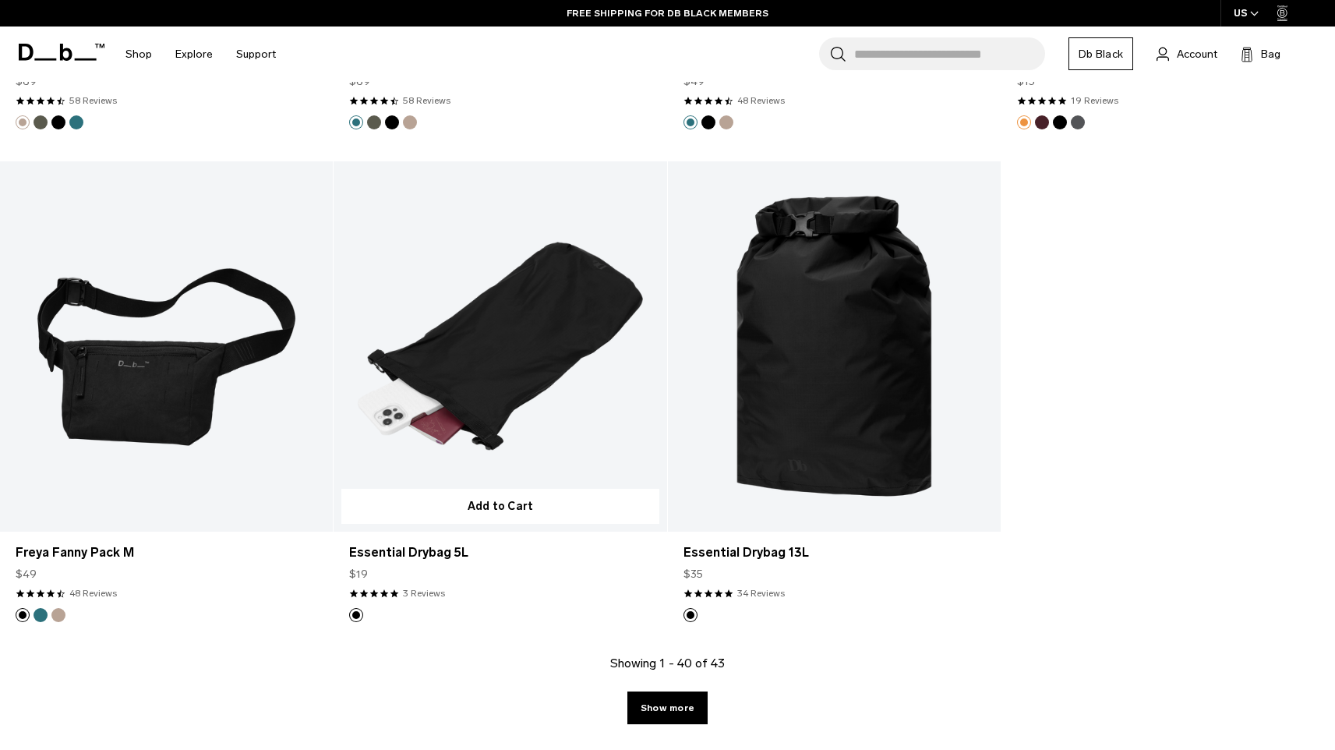
click at [533, 333] on link "Essential Drybag 5L" at bounding box center [500, 346] width 333 height 370
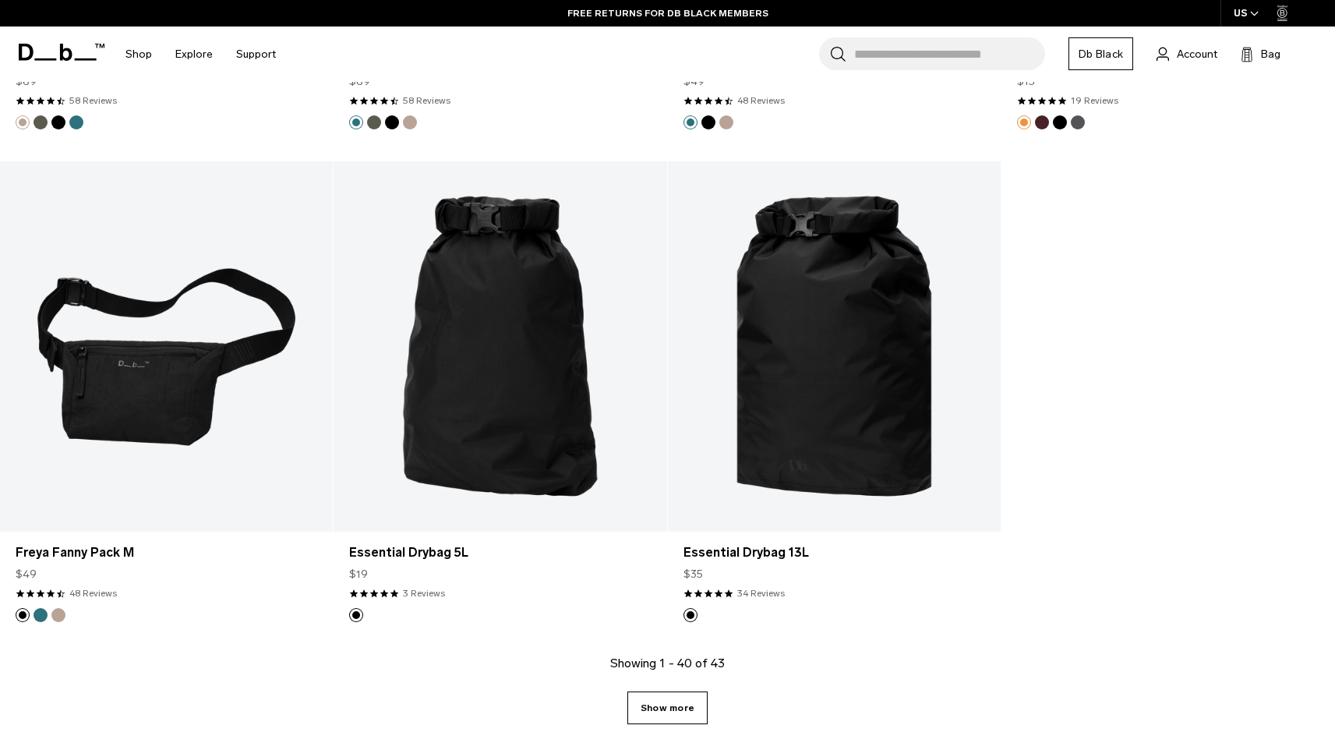
click at [657, 706] on link "Show more" at bounding box center [667, 707] width 80 height 33
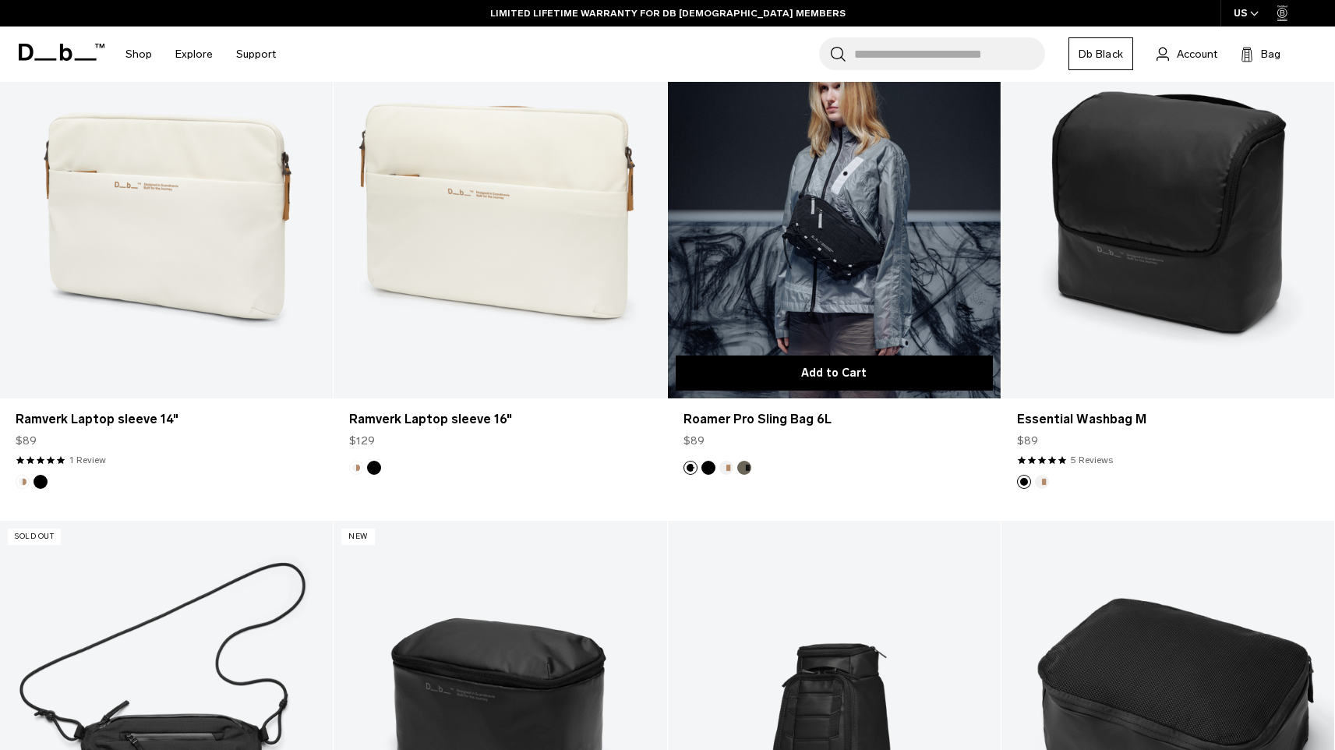
scroll to position [1897, 0]
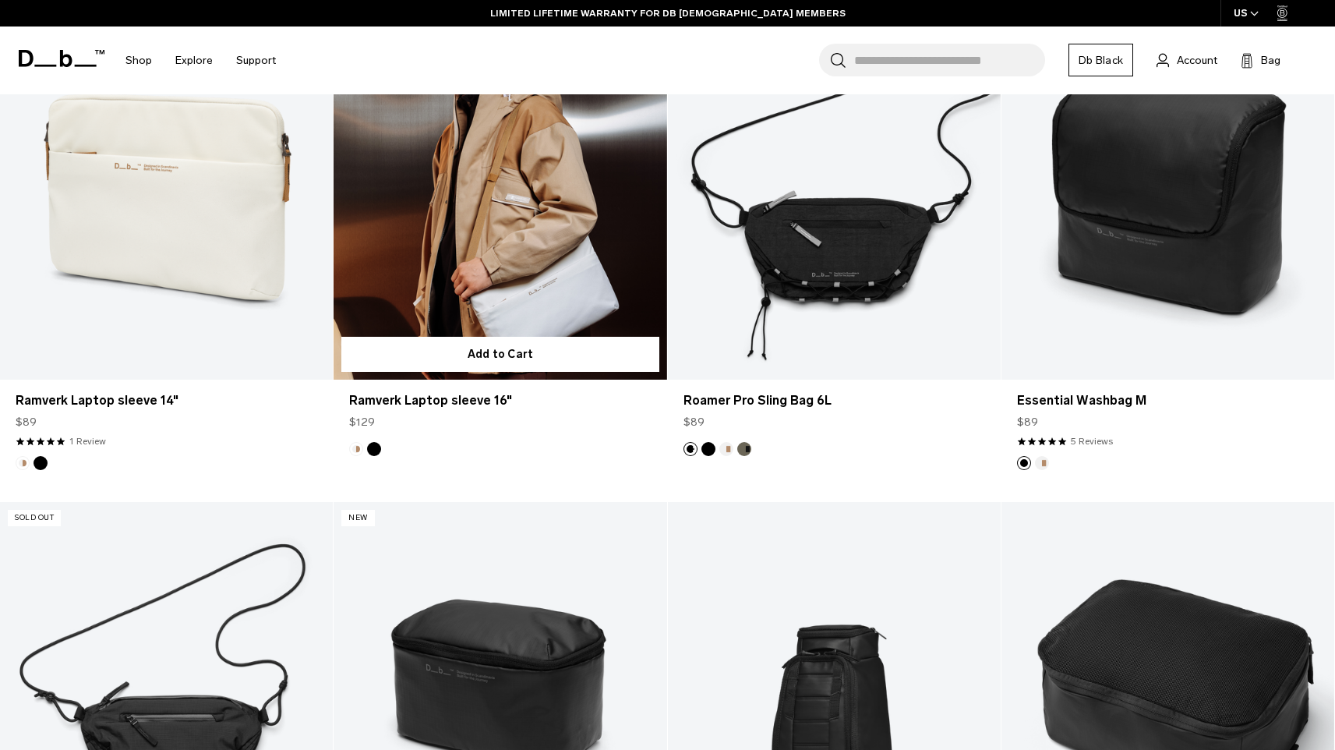
click at [584, 272] on link "Ramverk Laptop sleeve 16" at bounding box center [500, 194] width 333 height 370
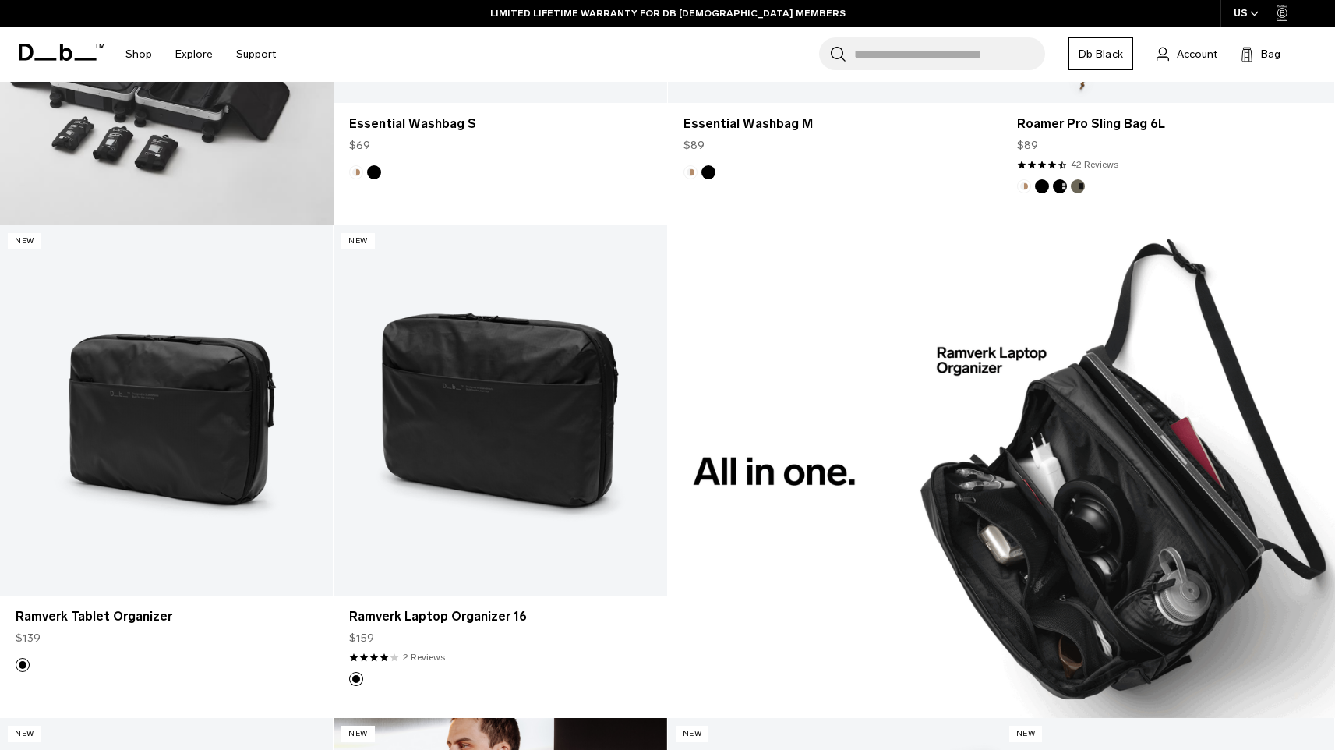
scroll to position [1171, 0]
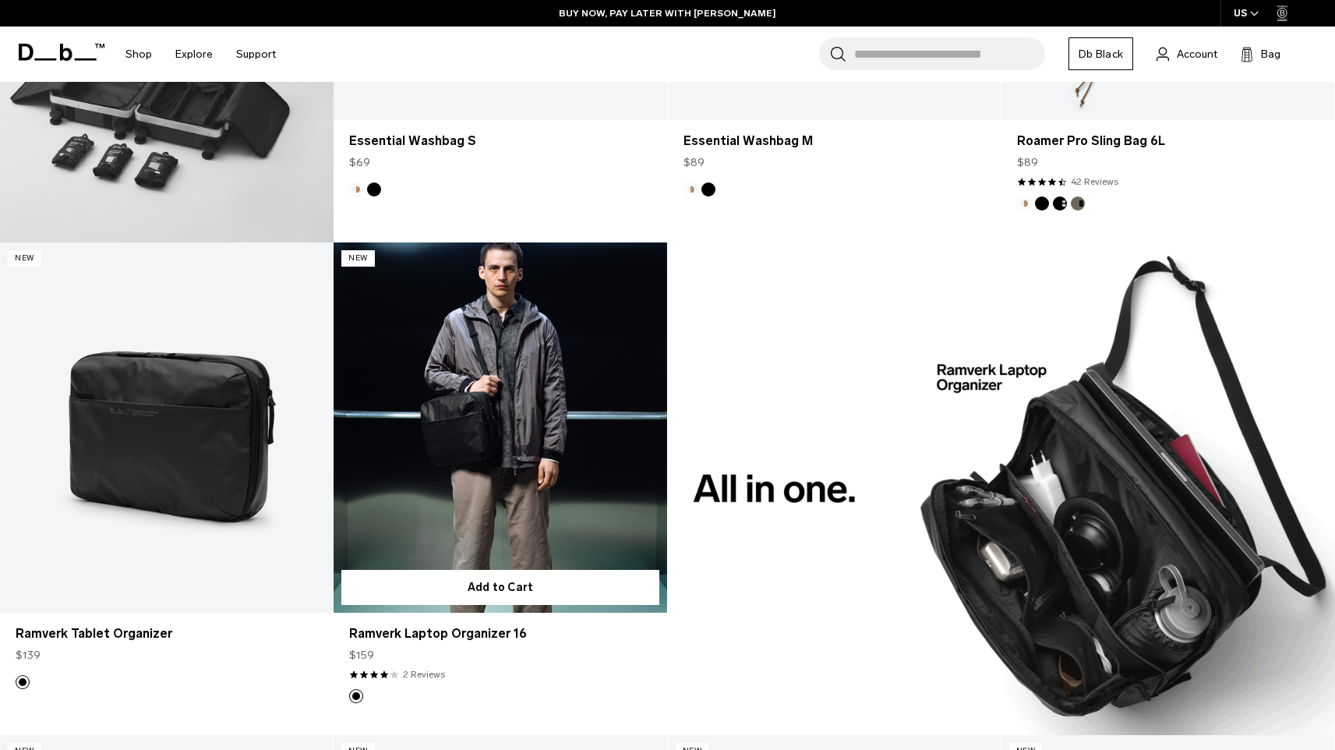
click at [548, 395] on link "Ramverk Laptop Organizer 16" at bounding box center [500, 427] width 333 height 370
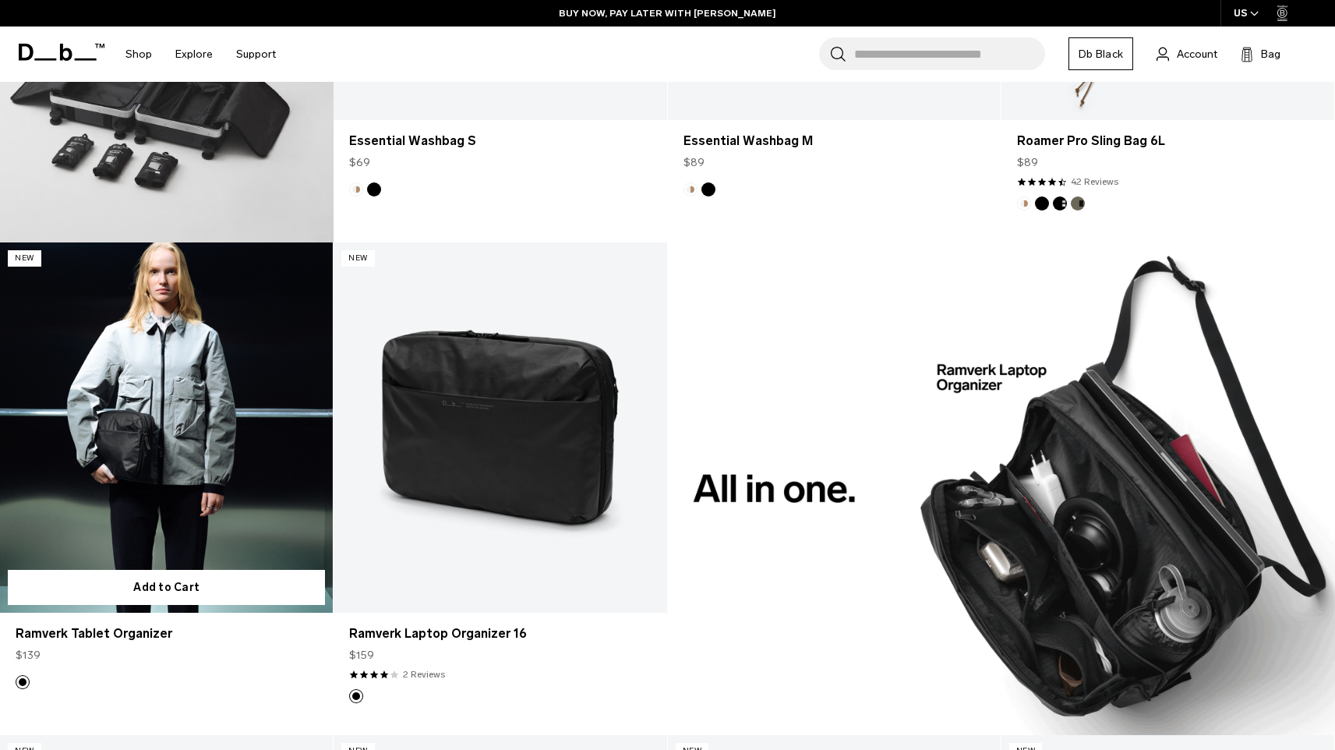
click at [195, 439] on link "Ramverk Tablet Organizer" at bounding box center [166, 427] width 333 height 370
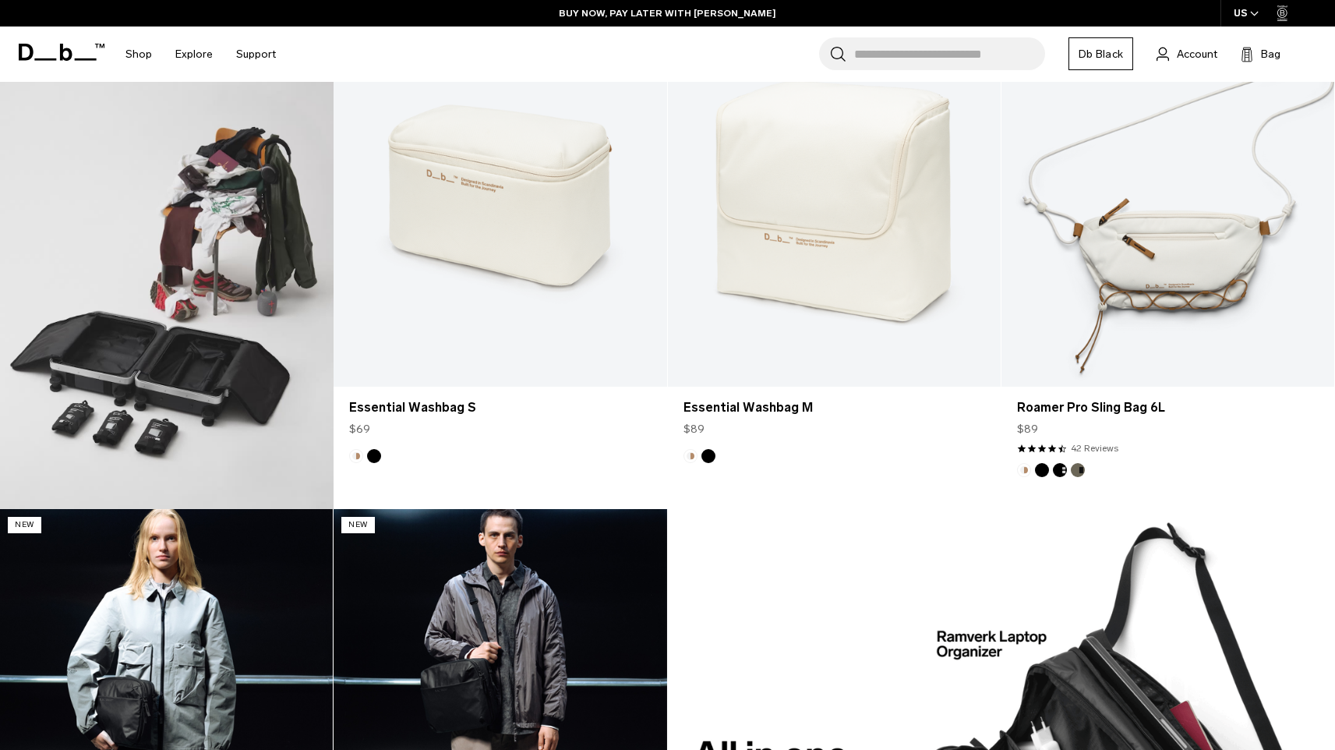
scroll to position [815, 0]
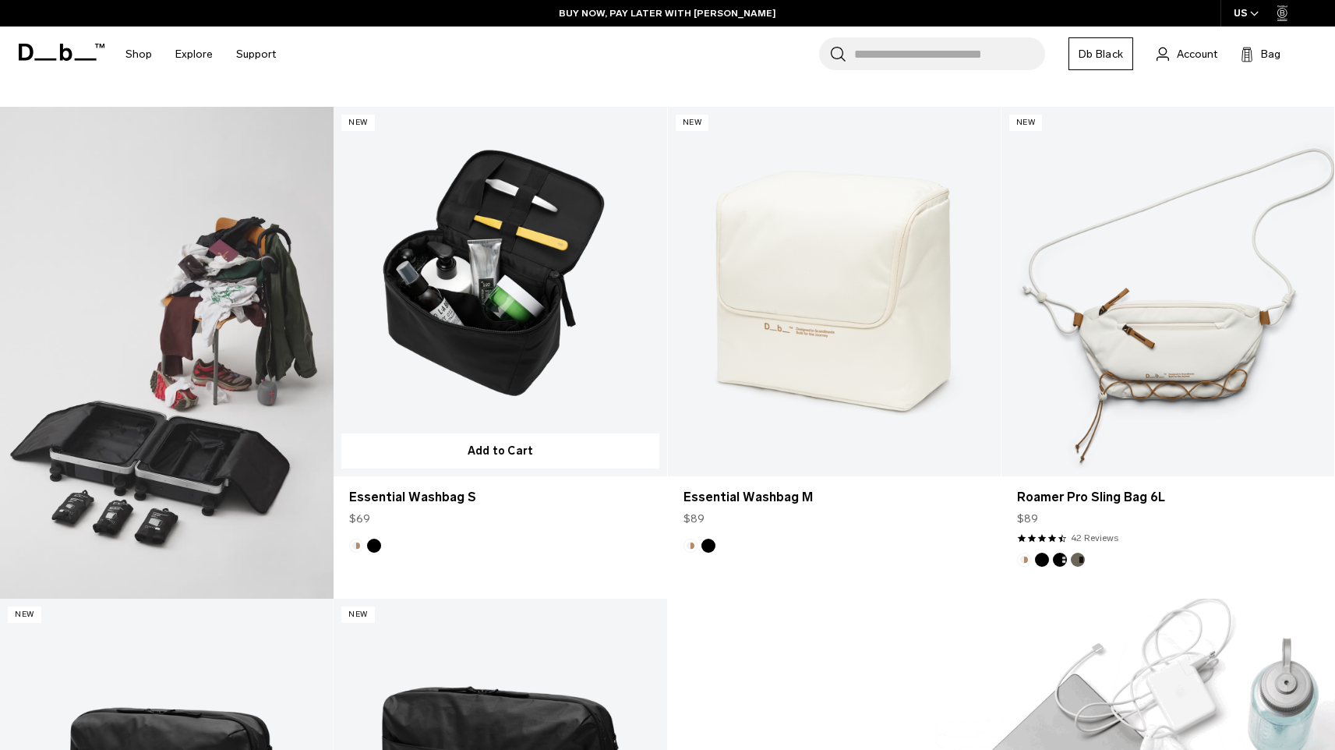
click at [515, 309] on link "Essential Washbag S" at bounding box center [500, 292] width 333 height 370
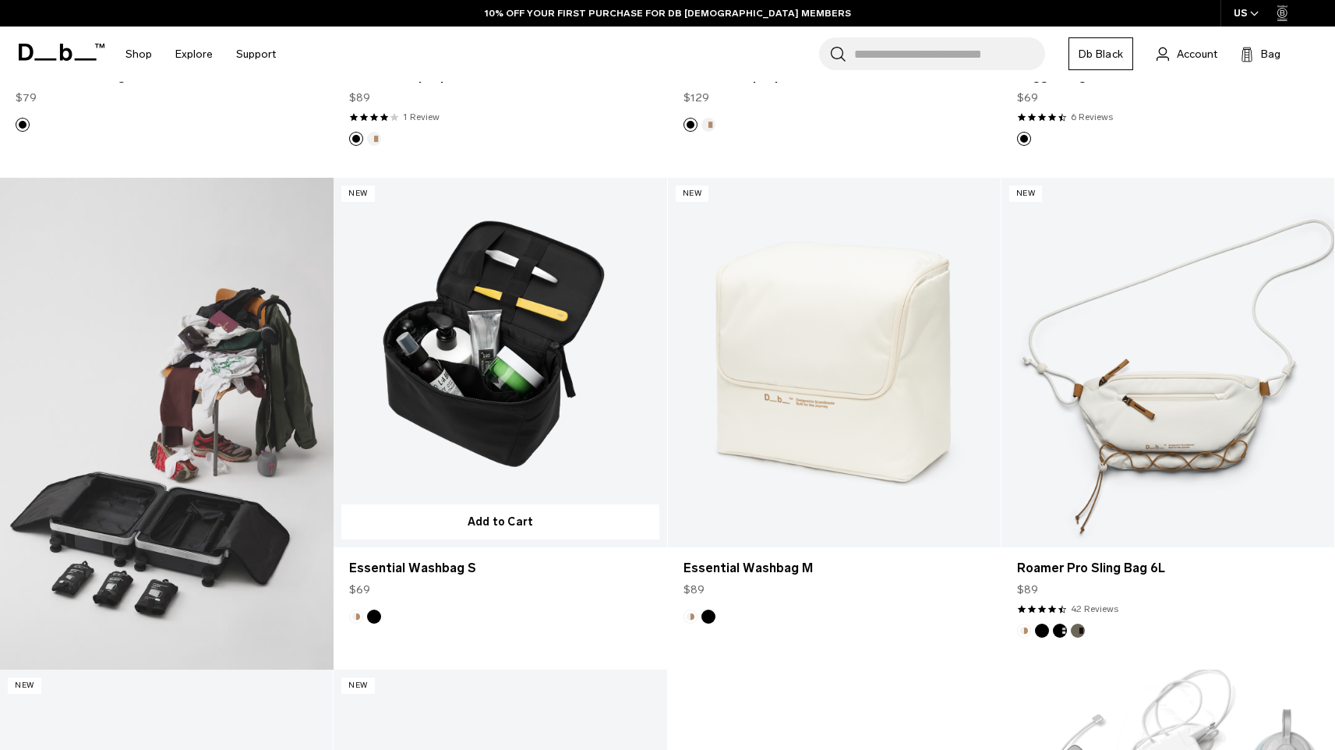
scroll to position [742, 0]
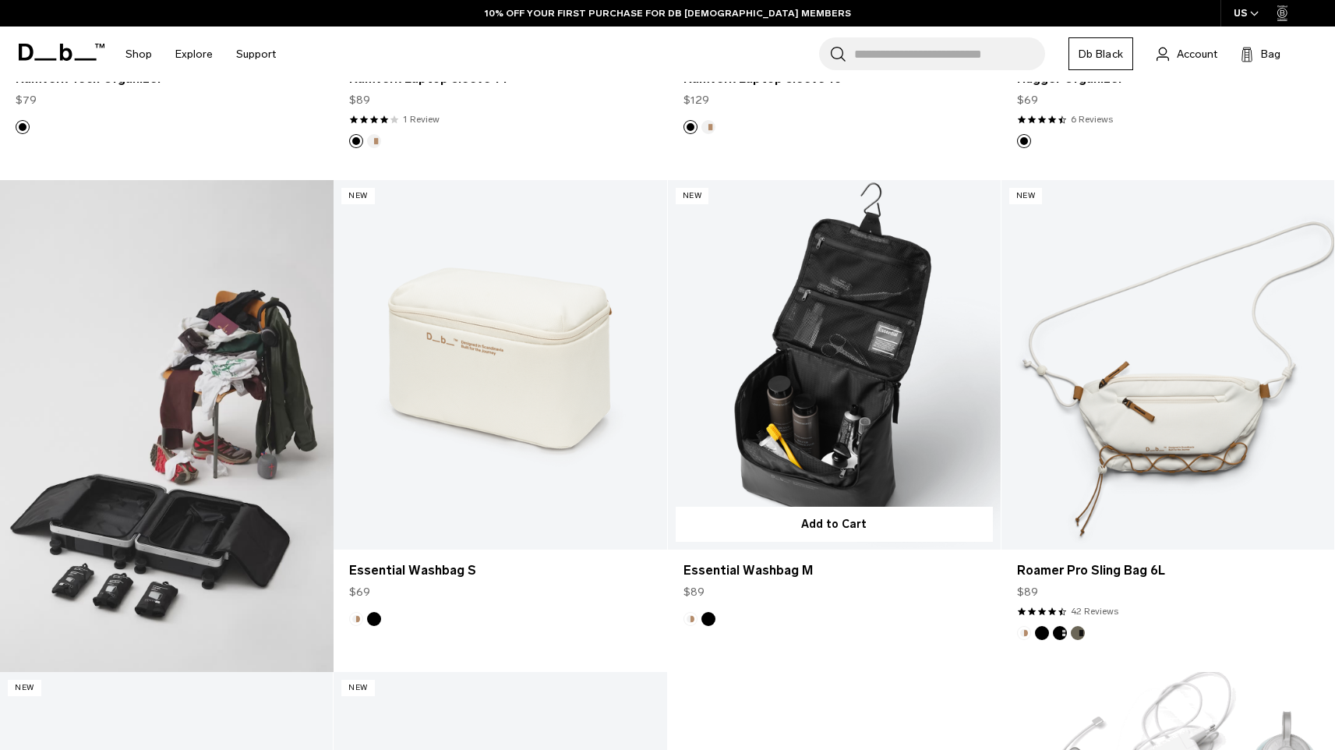
click at [853, 404] on link "Essential Washbag M" at bounding box center [834, 365] width 333 height 370
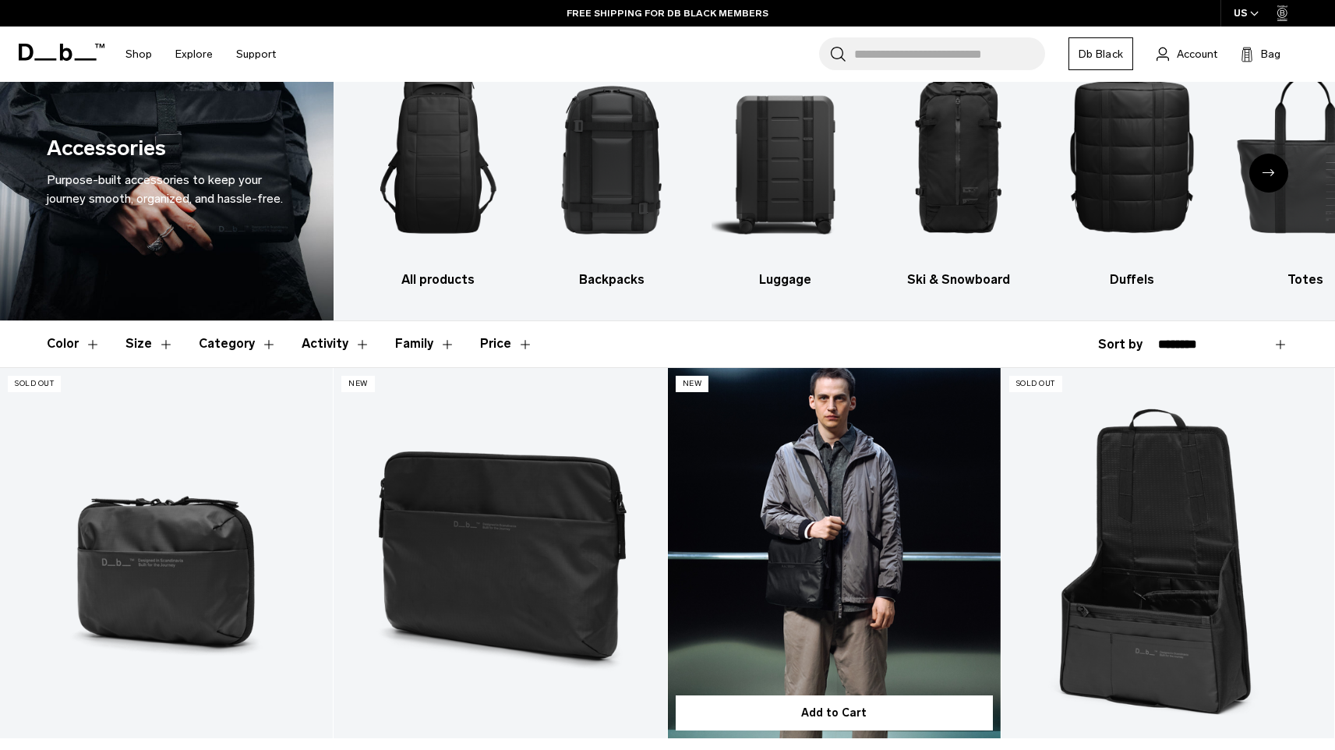
scroll to position [46, 0]
